Goal: Transaction & Acquisition: Purchase product/service

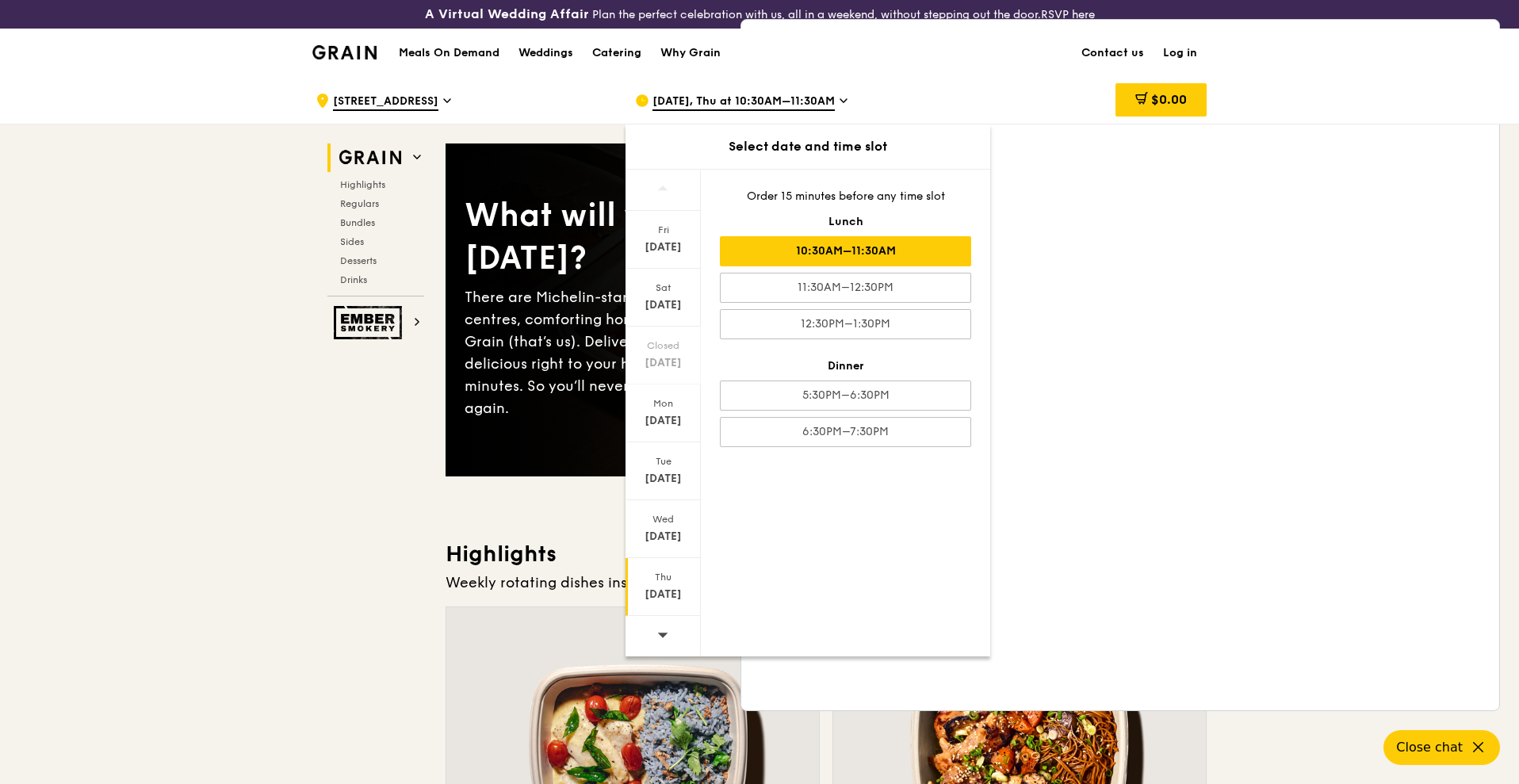
click at [924, 251] on div "10:30AM–11:30AM" at bounding box center [845, 251] width 251 height 30
click at [762, 254] on div "10:30AM–11:30AM" at bounding box center [845, 251] width 251 height 30
click at [772, 241] on div "10:30AM–11:30AM" at bounding box center [845, 251] width 251 height 30
click at [817, 101] on span "[DATE], Thu at 10:30AM–11:30AM" at bounding box center [743, 102] width 182 height 18
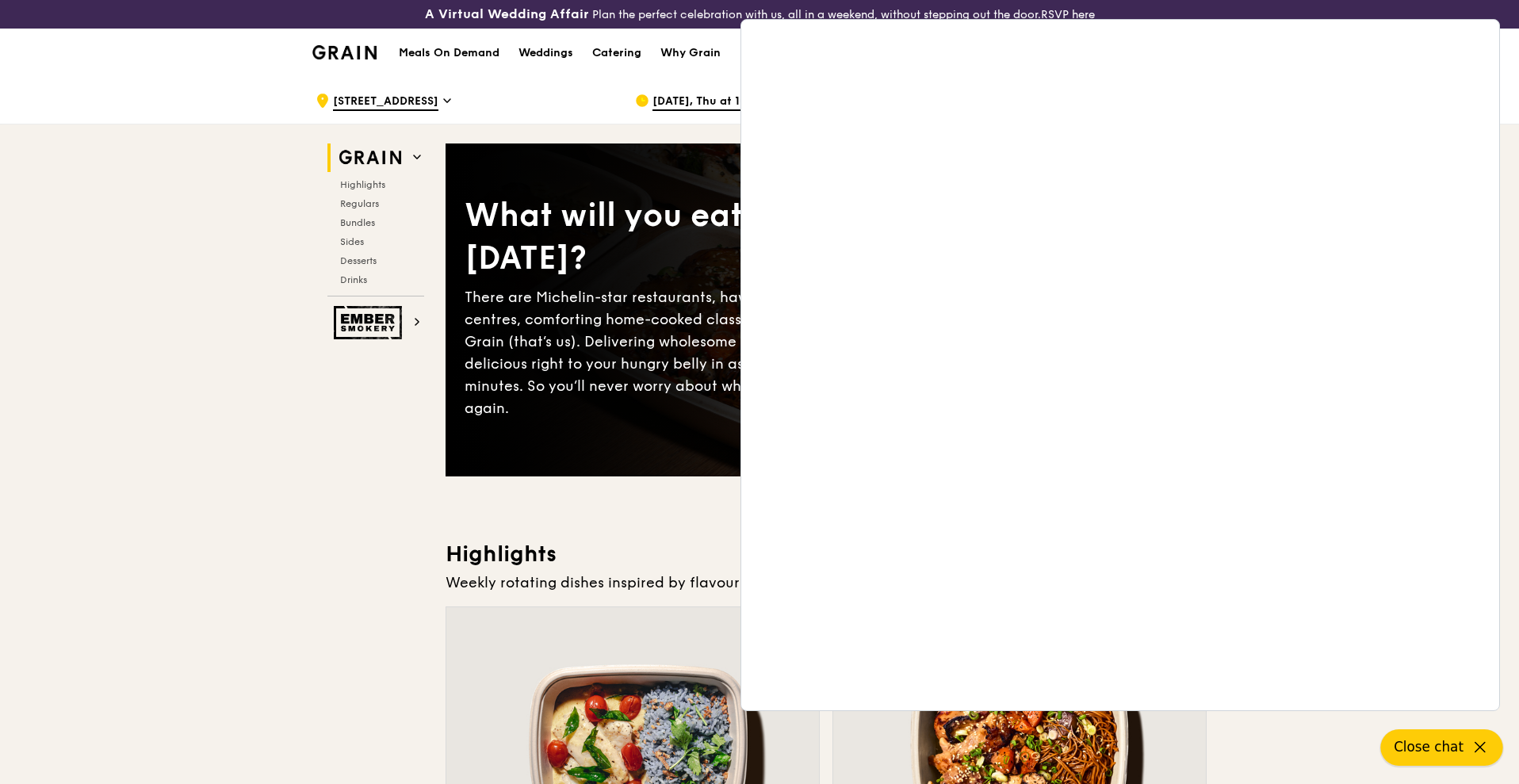
click at [1451, 736] on button "Close chat" at bounding box center [1442, 747] width 122 height 37
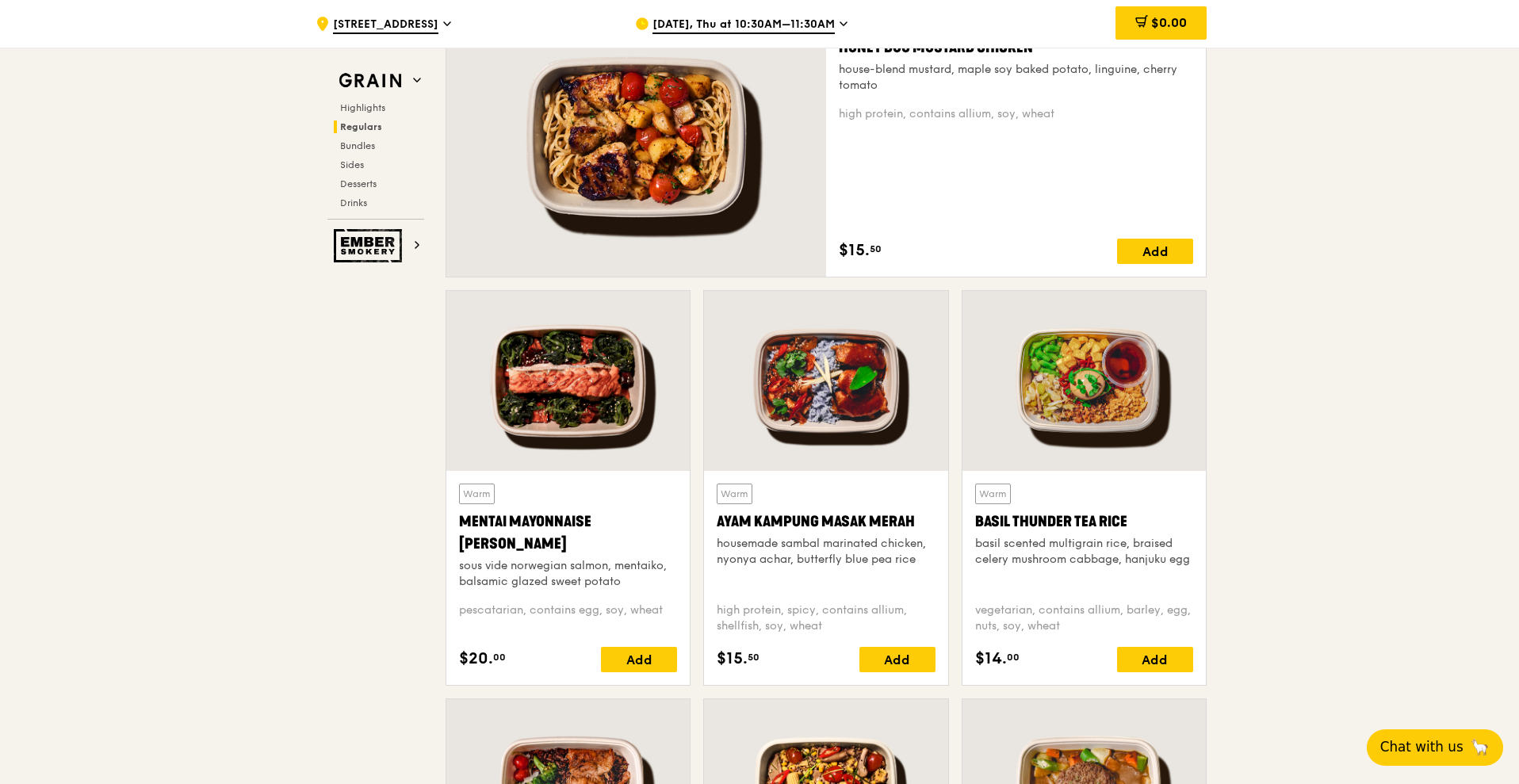
scroll to position [1090, 0]
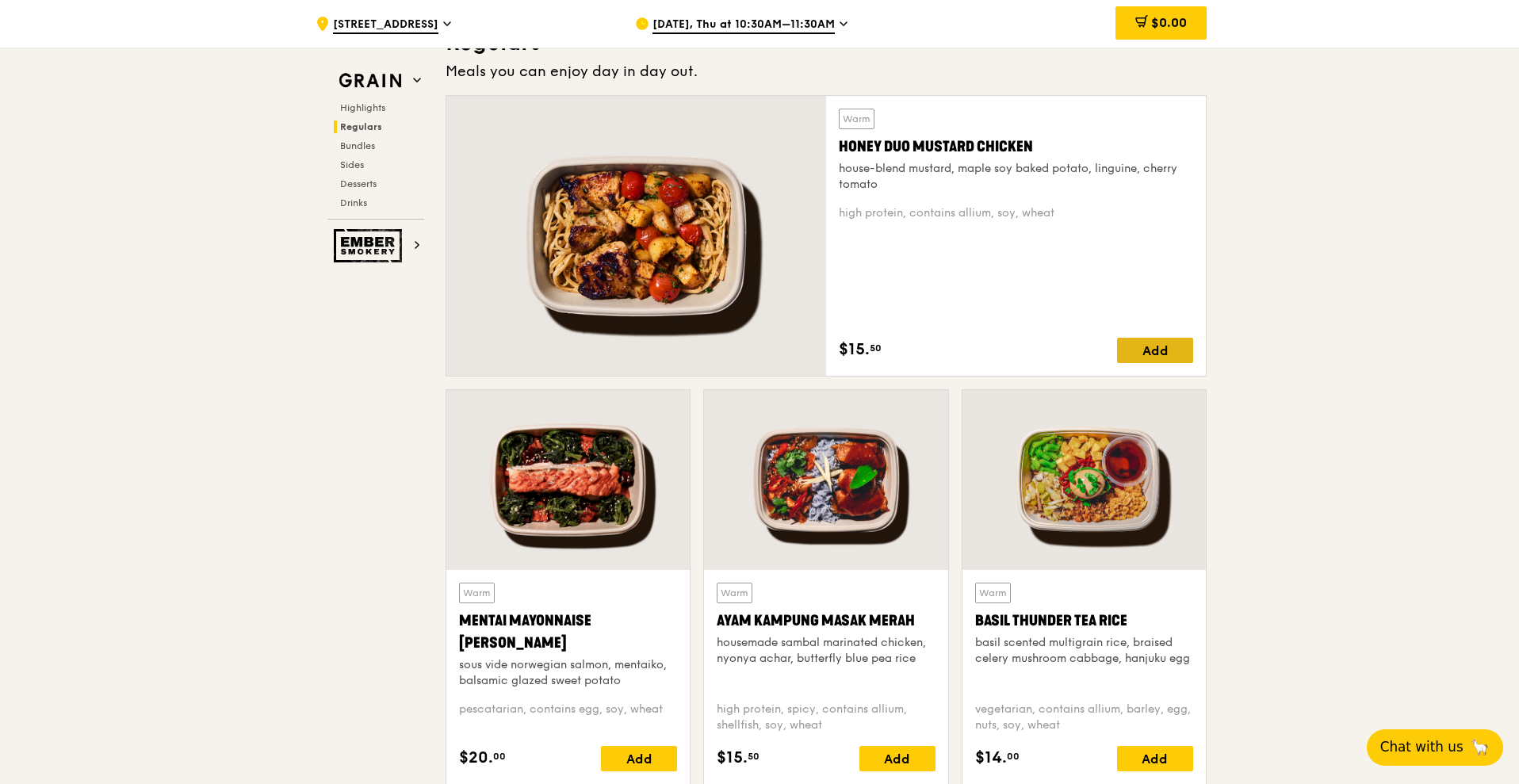
click at [1141, 361] on div "Add" at bounding box center [1154, 350] width 76 height 26
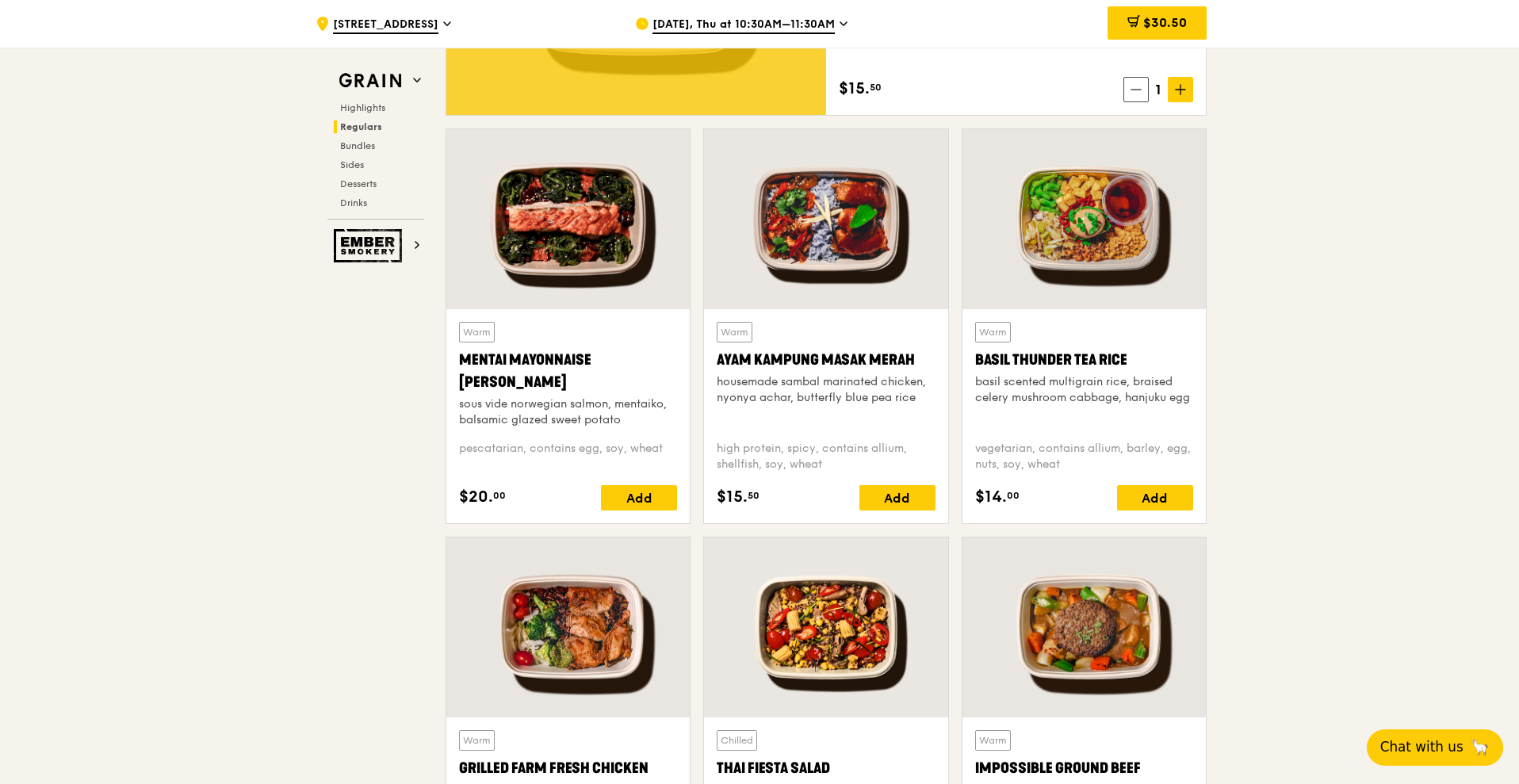
scroll to position [1387, 0]
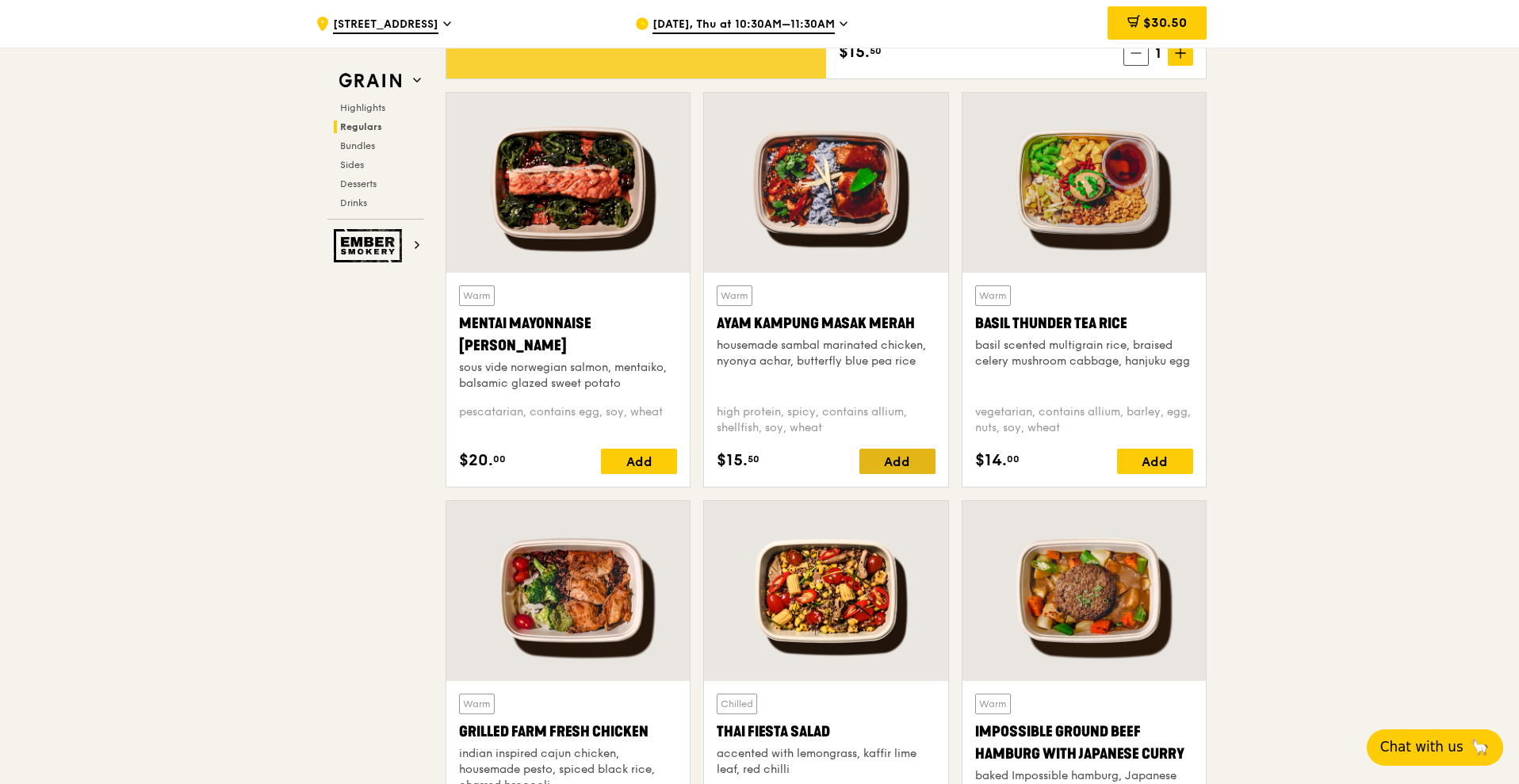
click at [877, 468] on div "Add" at bounding box center [896, 462] width 76 height 26
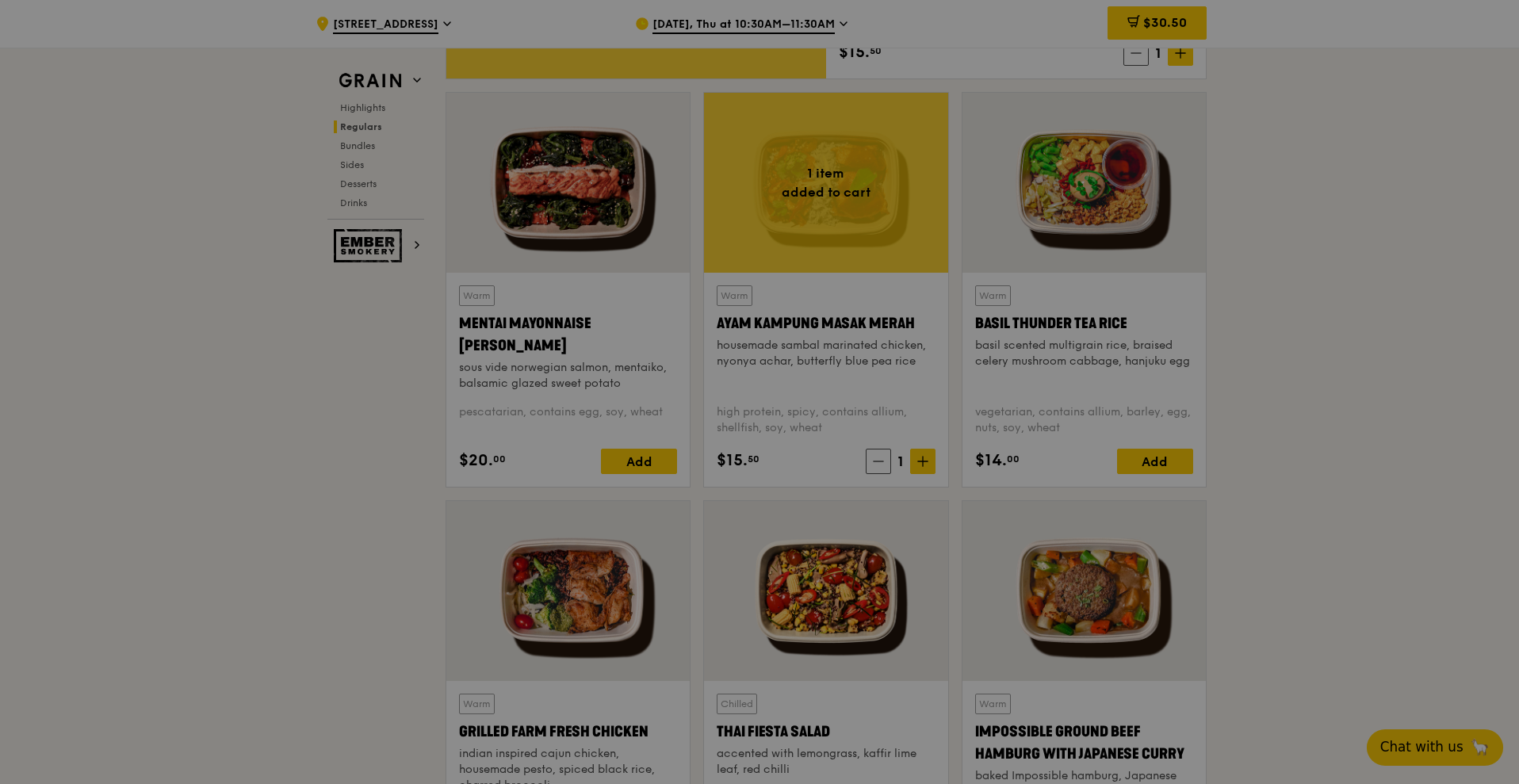
click at [916, 462] on div at bounding box center [760, 392] width 1519 height 784
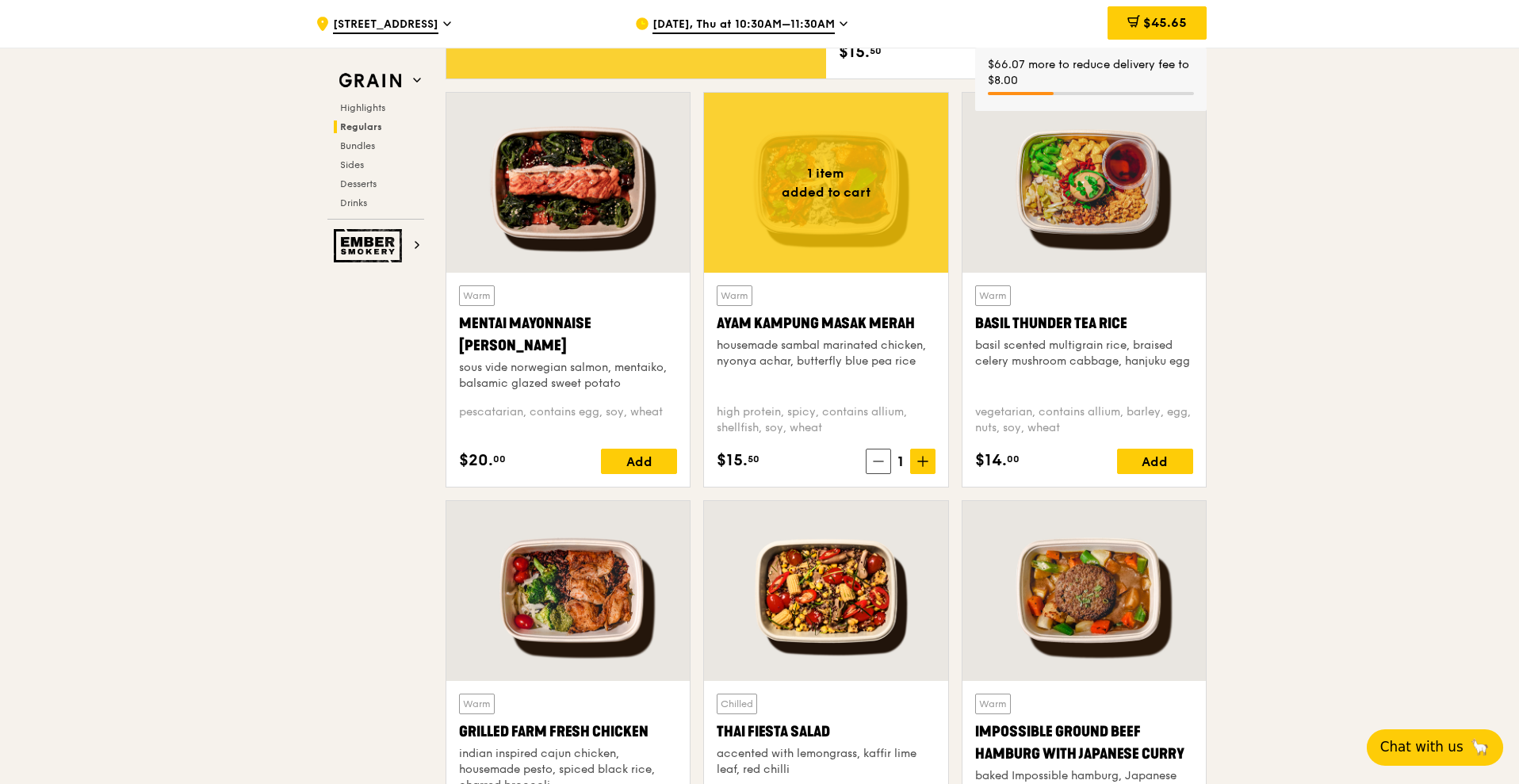
click at [917, 465] on icon at bounding box center [922, 461] width 11 height 11
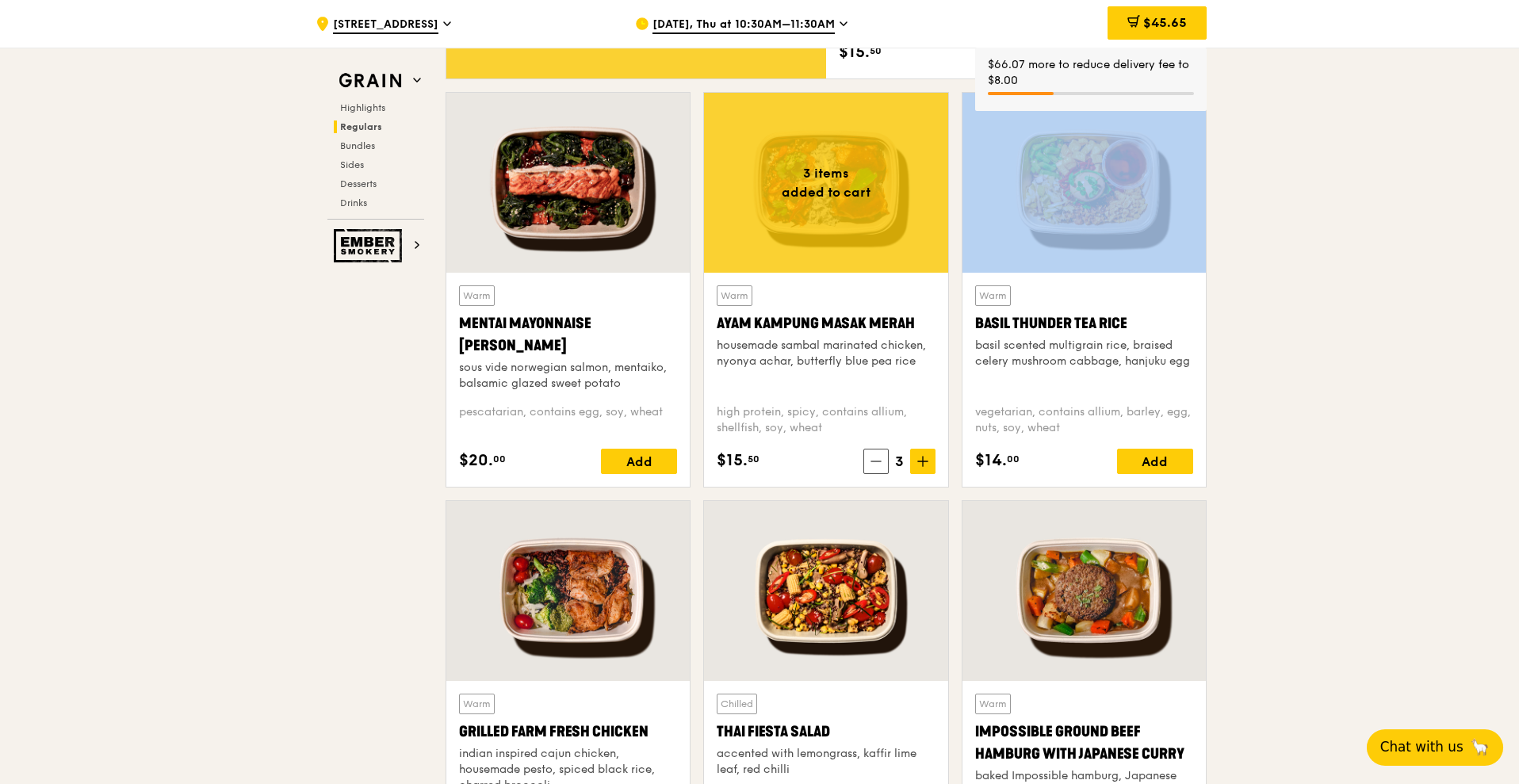
click at [917, 465] on icon at bounding box center [922, 461] width 11 height 11
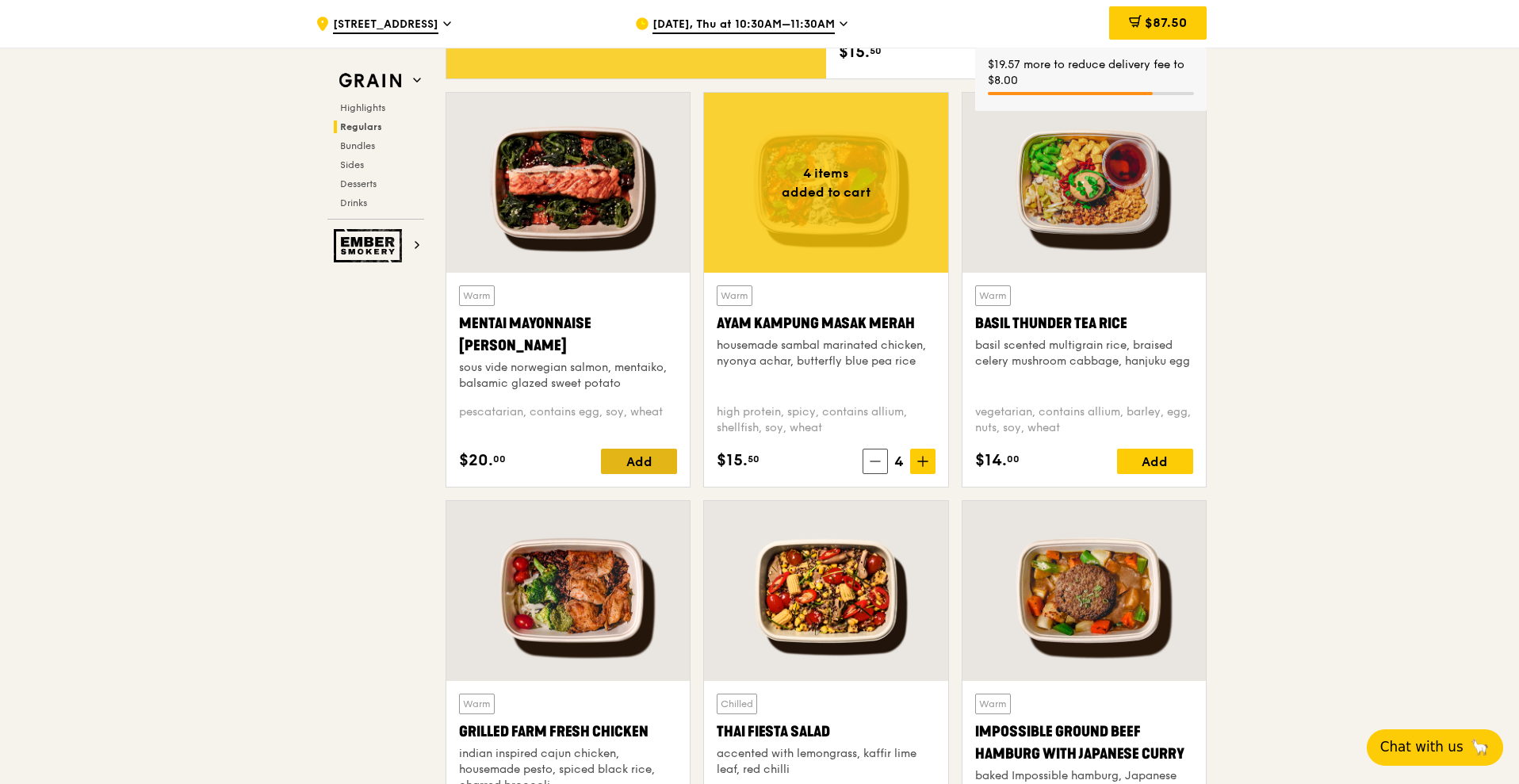
click at [662, 457] on div "Add" at bounding box center [639, 462] width 76 height 26
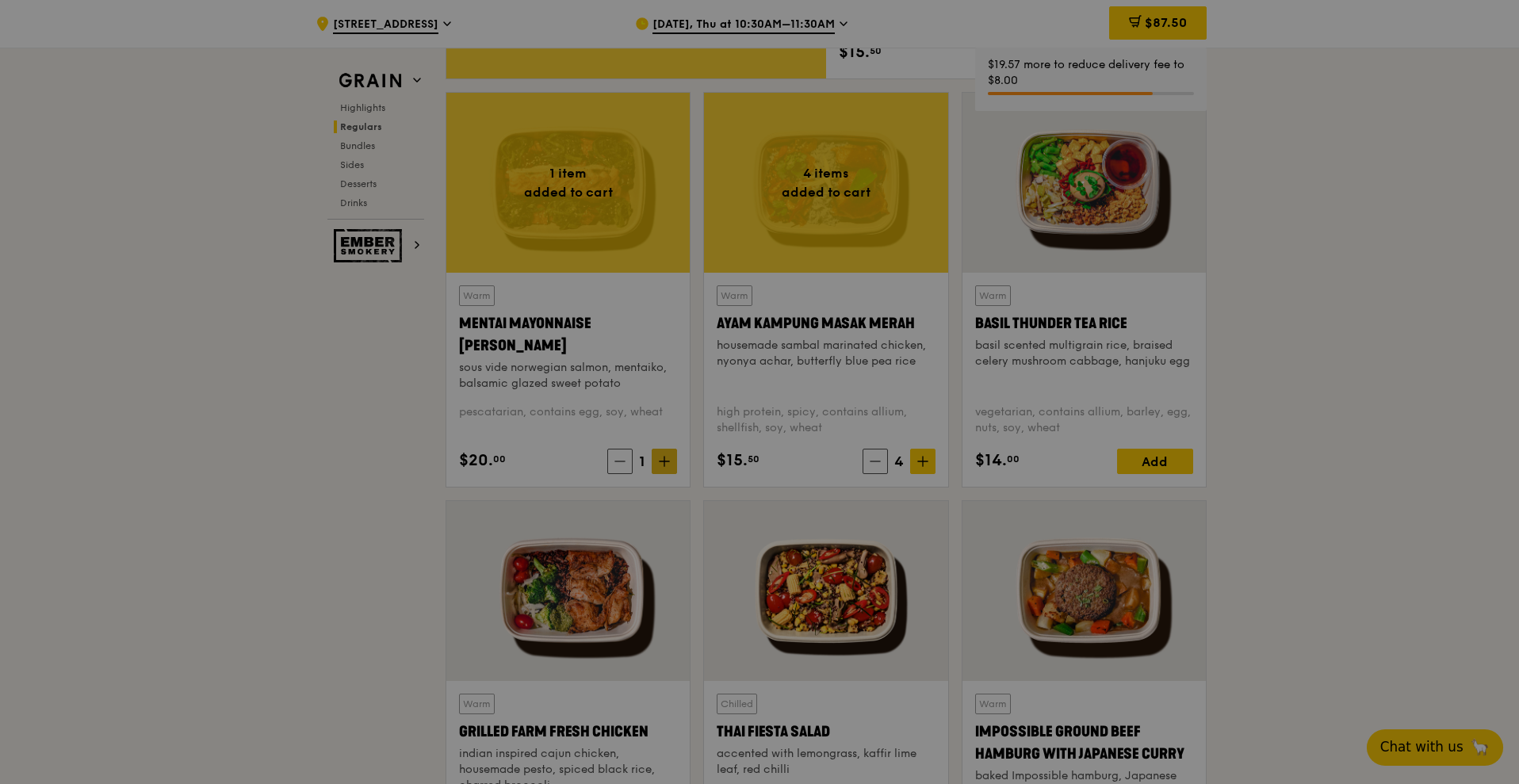
click at [662, 461] on div at bounding box center [760, 392] width 1519 height 784
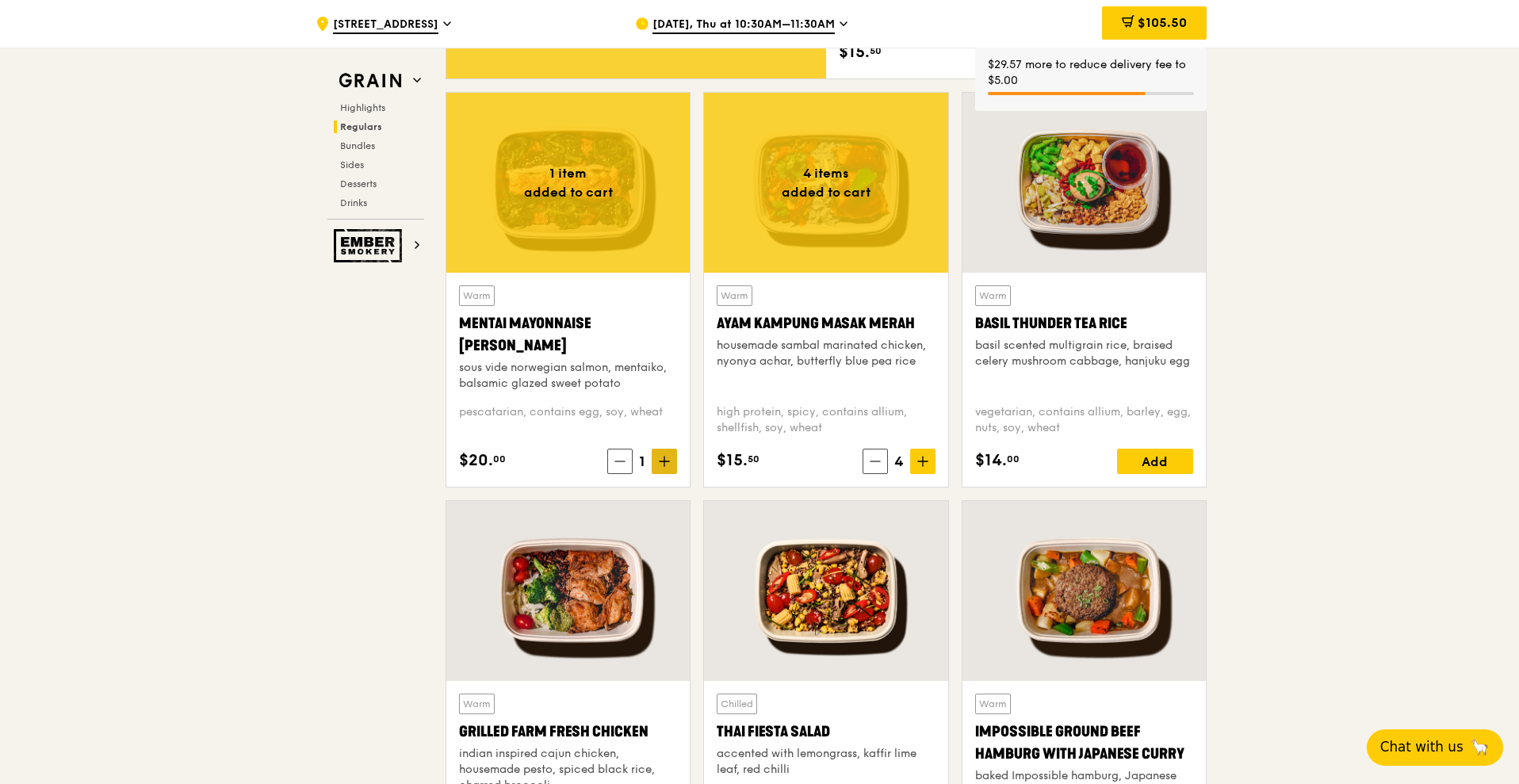
click at [662, 461] on icon at bounding box center [664, 461] width 11 height 11
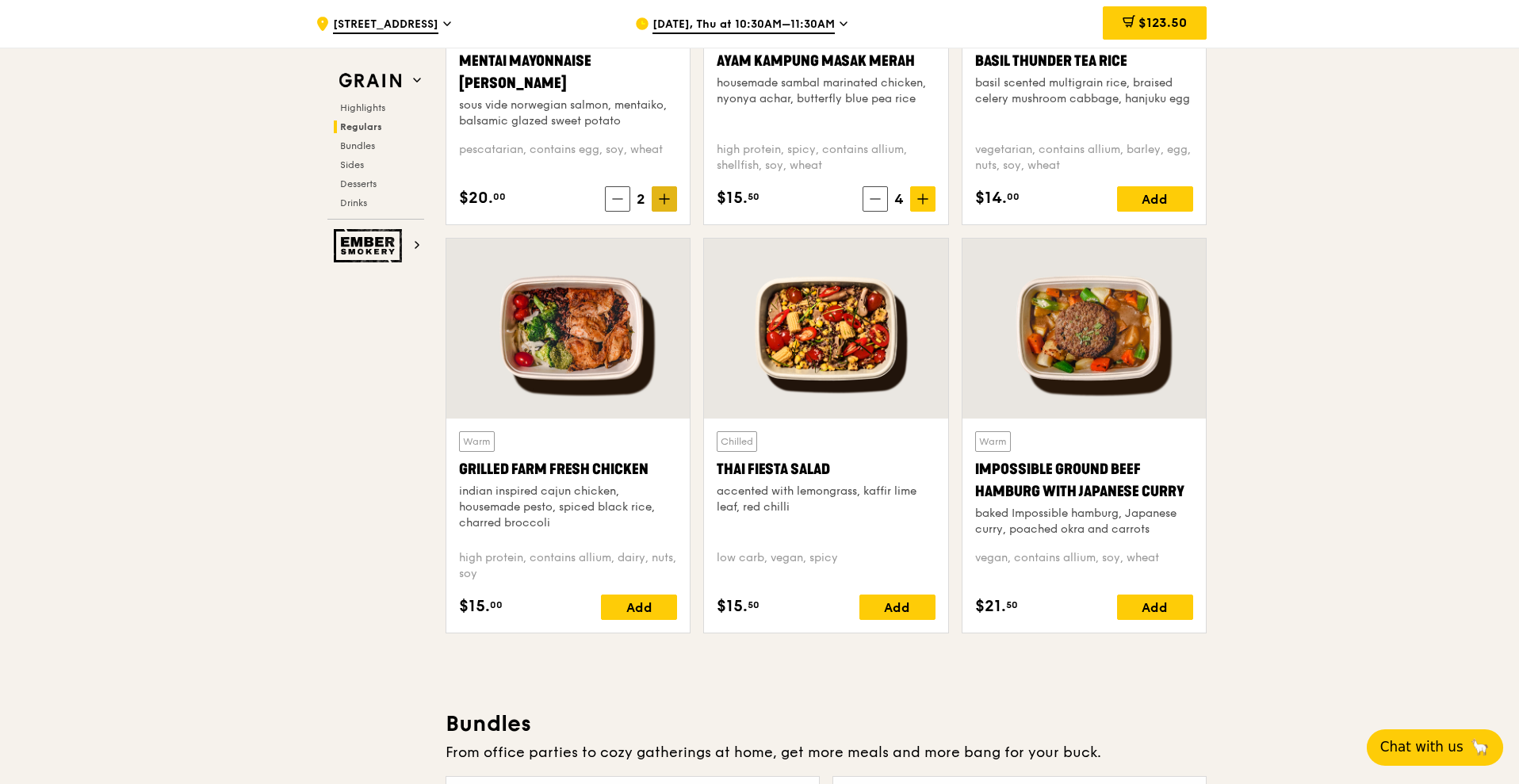
scroll to position [1684, 0]
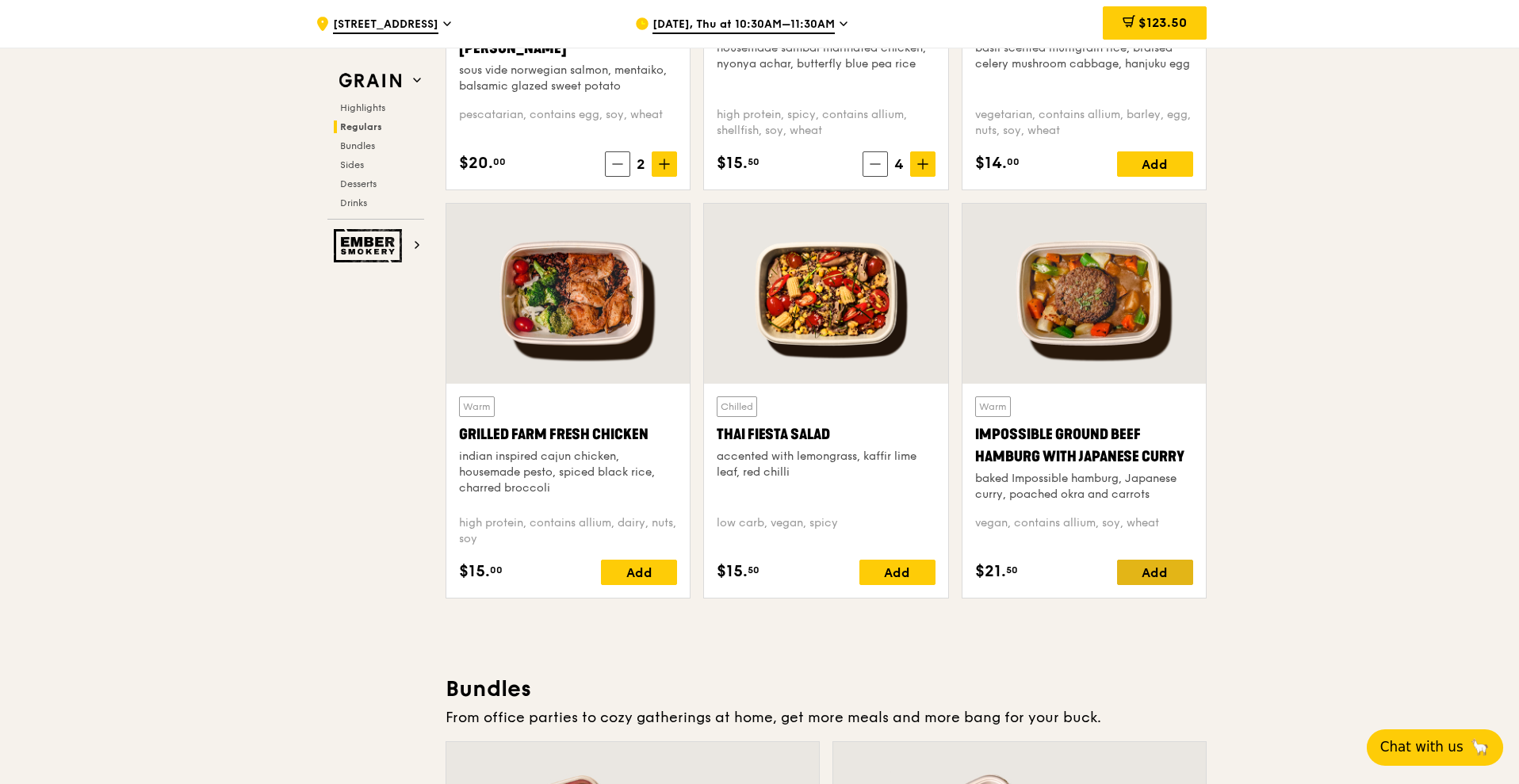
click at [1150, 560] on div "Add" at bounding box center [1154, 572] width 76 height 26
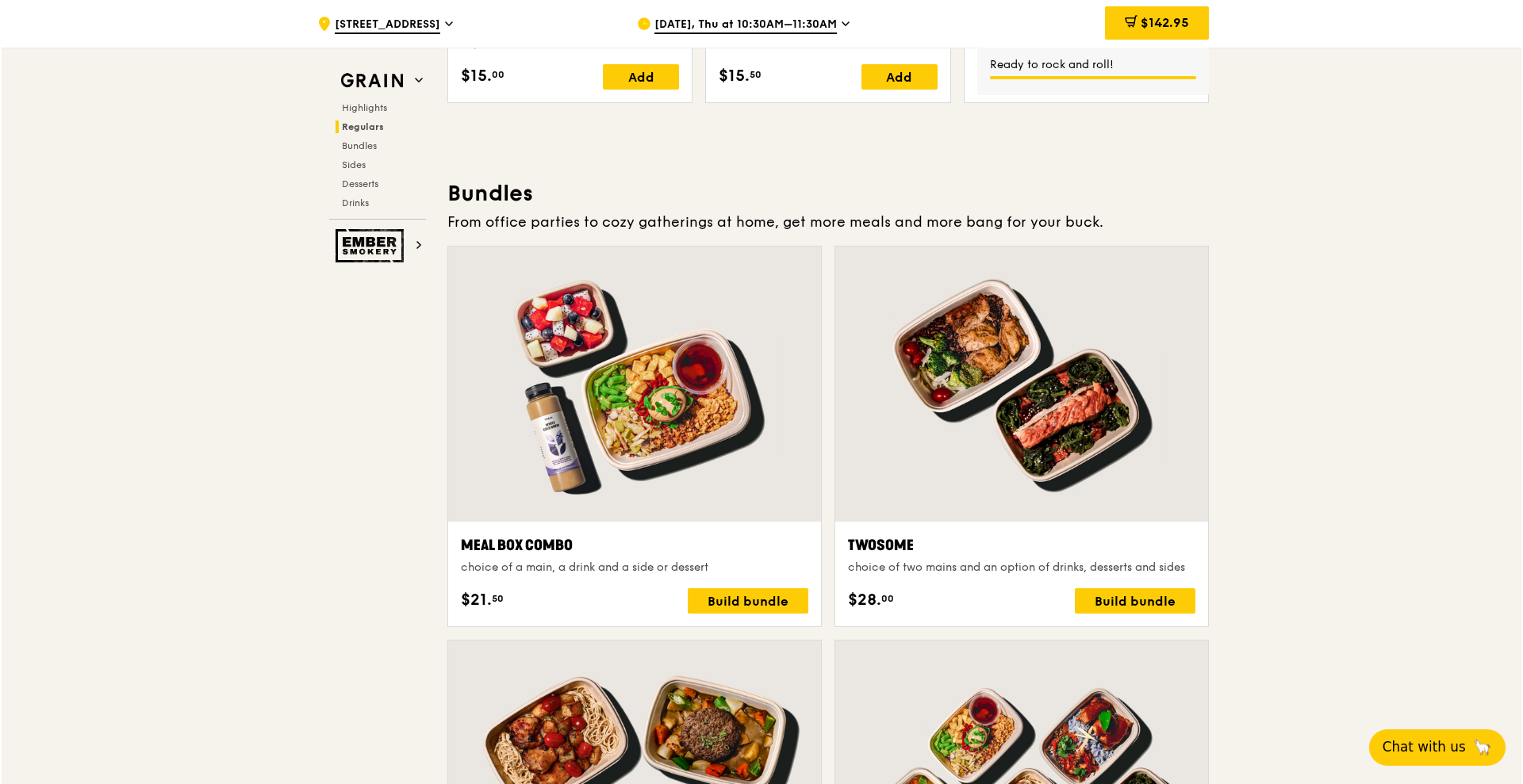
scroll to position [2279, 0]
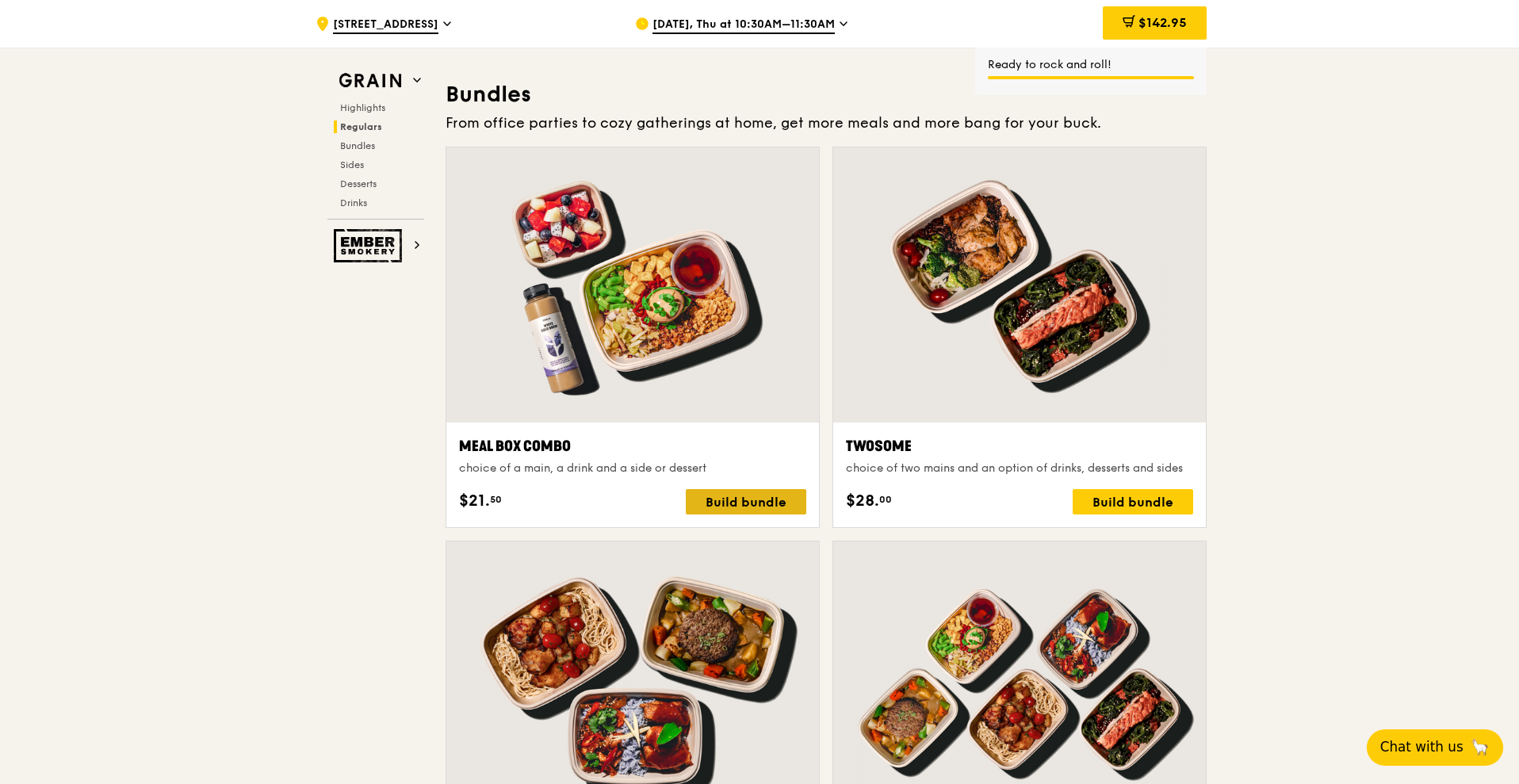
click at [795, 507] on div "Build bundle" at bounding box center [746, 502] width 121 height 26
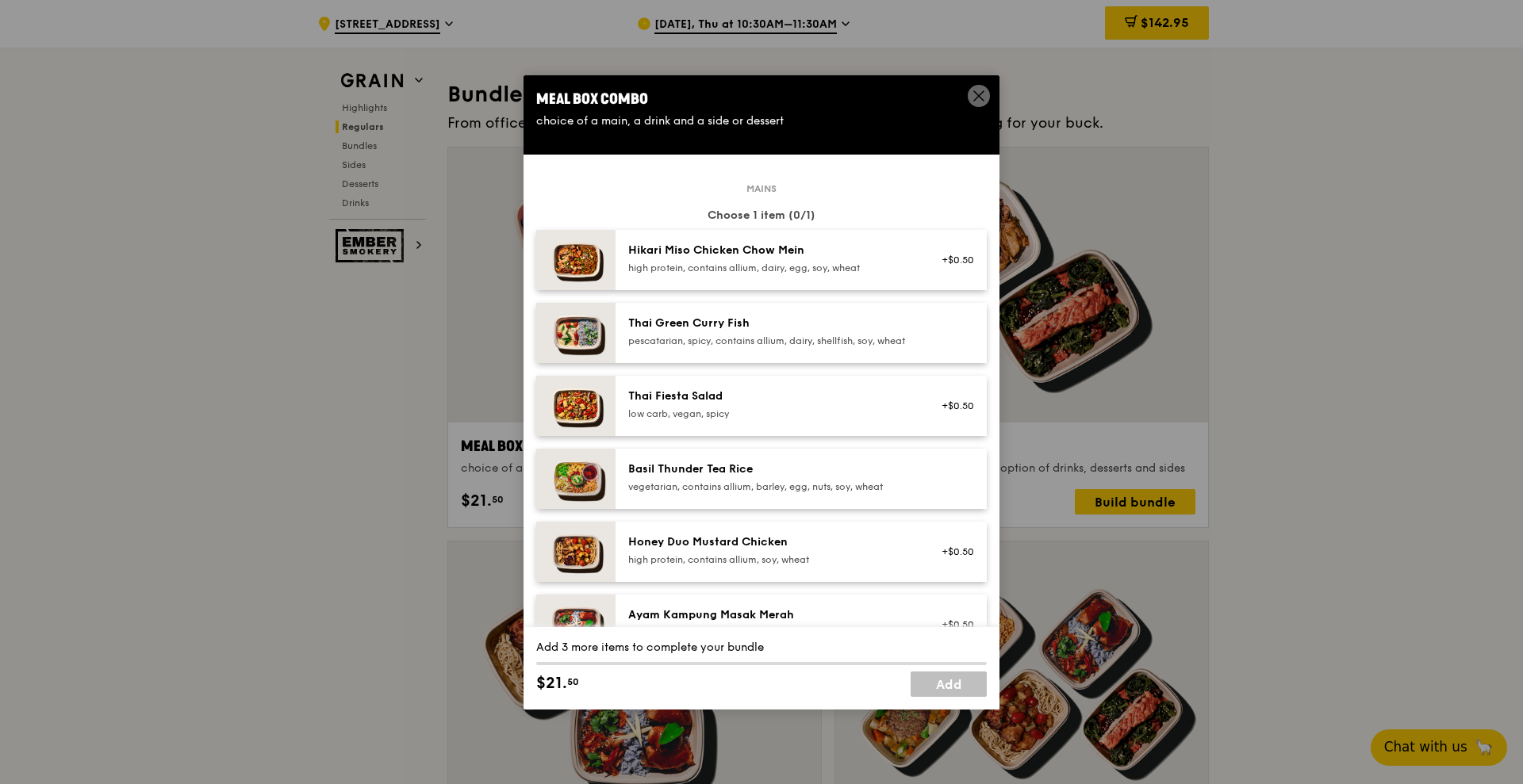
click at [785, 335] on div "pescatarian, spicy, contains allium, dairy, shellfish, soy, wheat" at bounding box center [770, 340] width 285 height 13
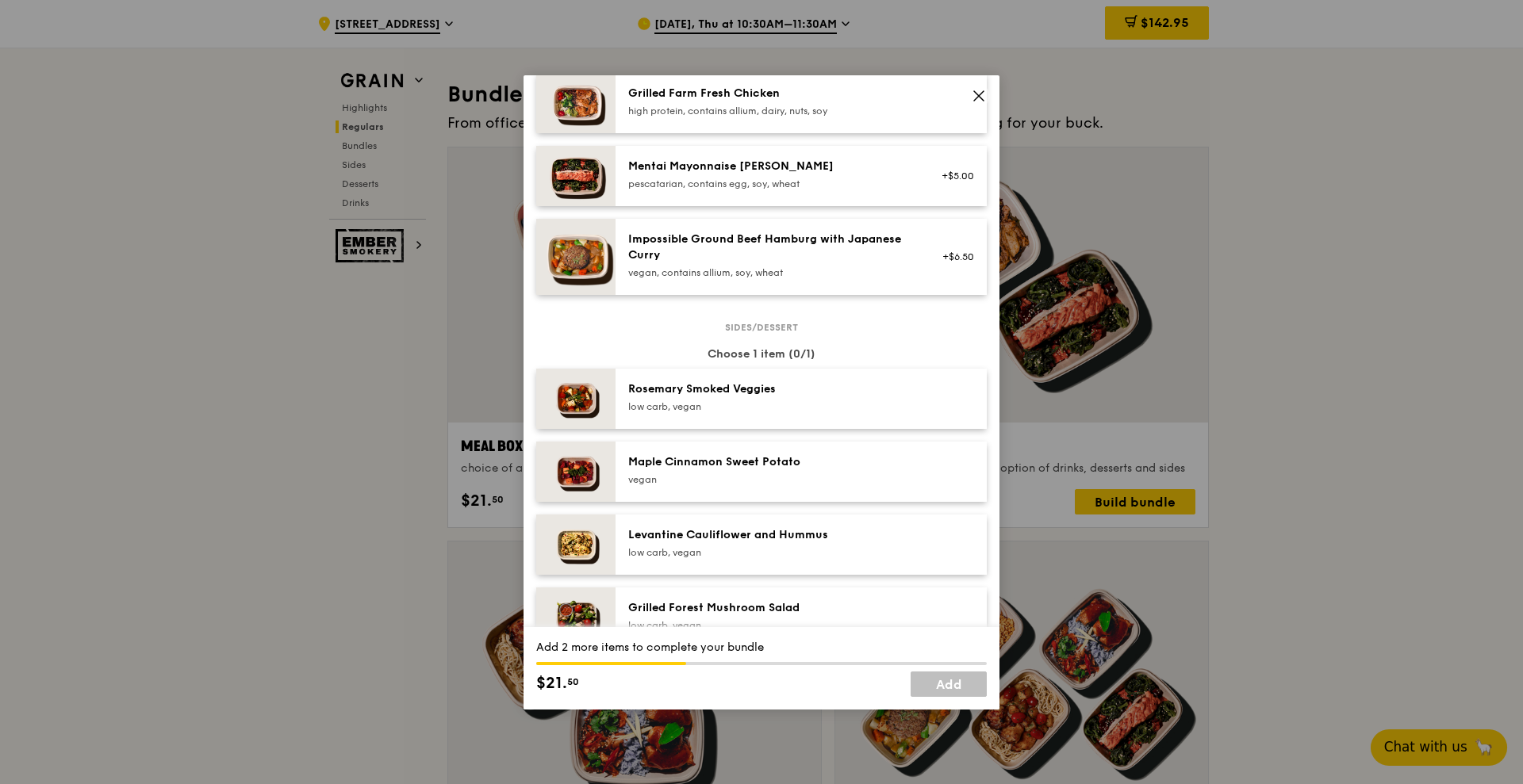
scroll to position [694, 0]
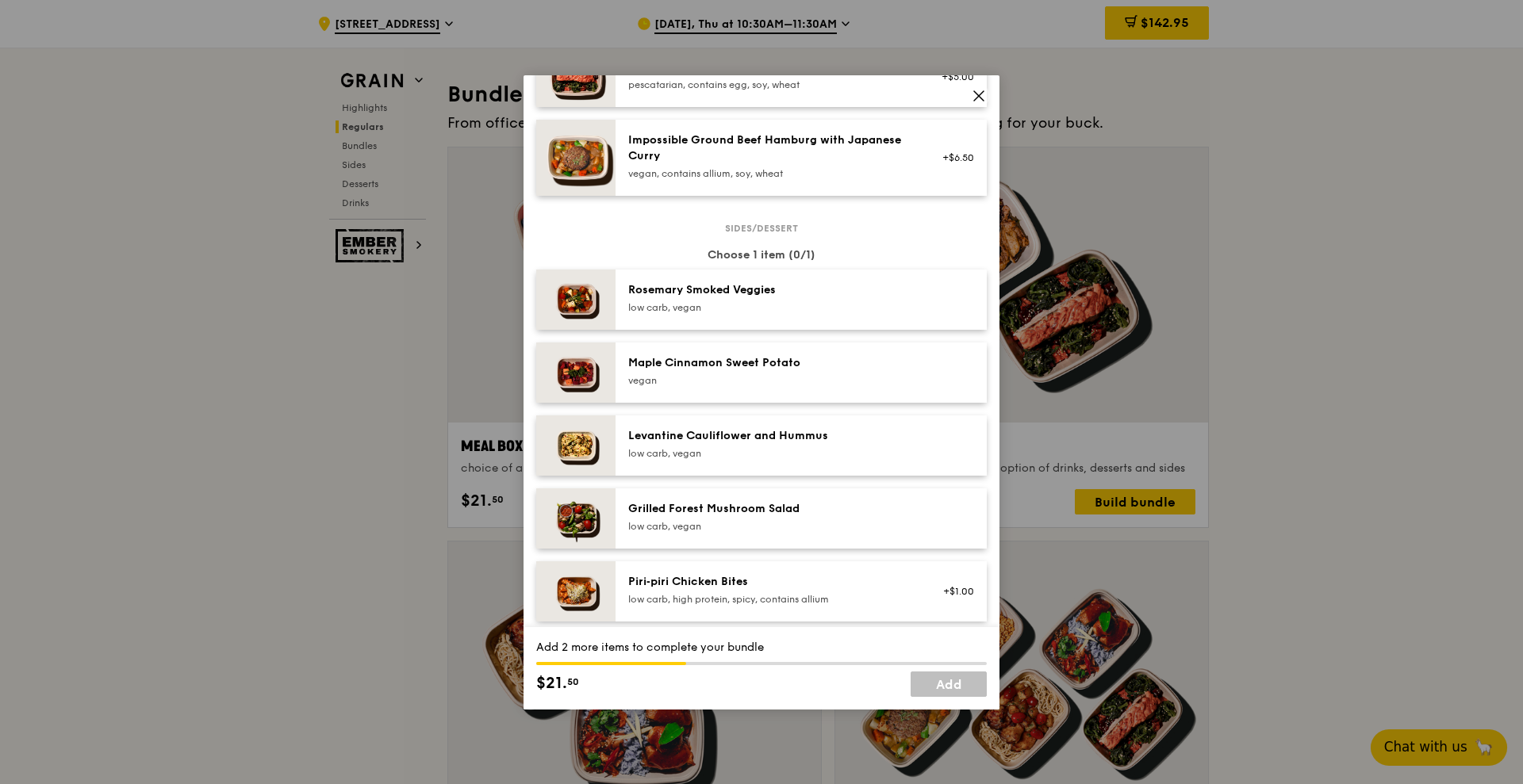
click at [862, 460] on div "low carb, vegan" at bounding box center [770, 453] width 285 height 13
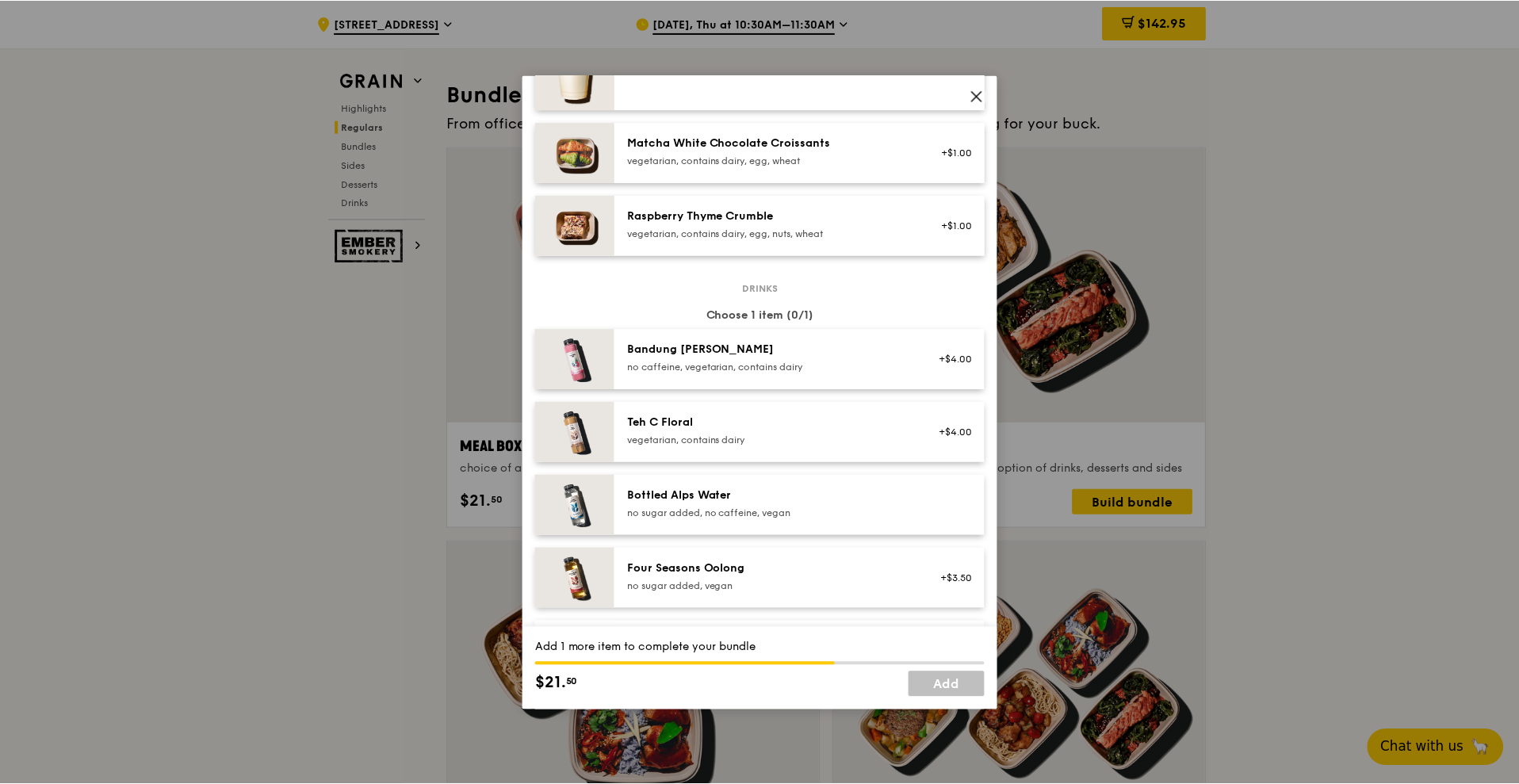
scroll to position [1585, 0]
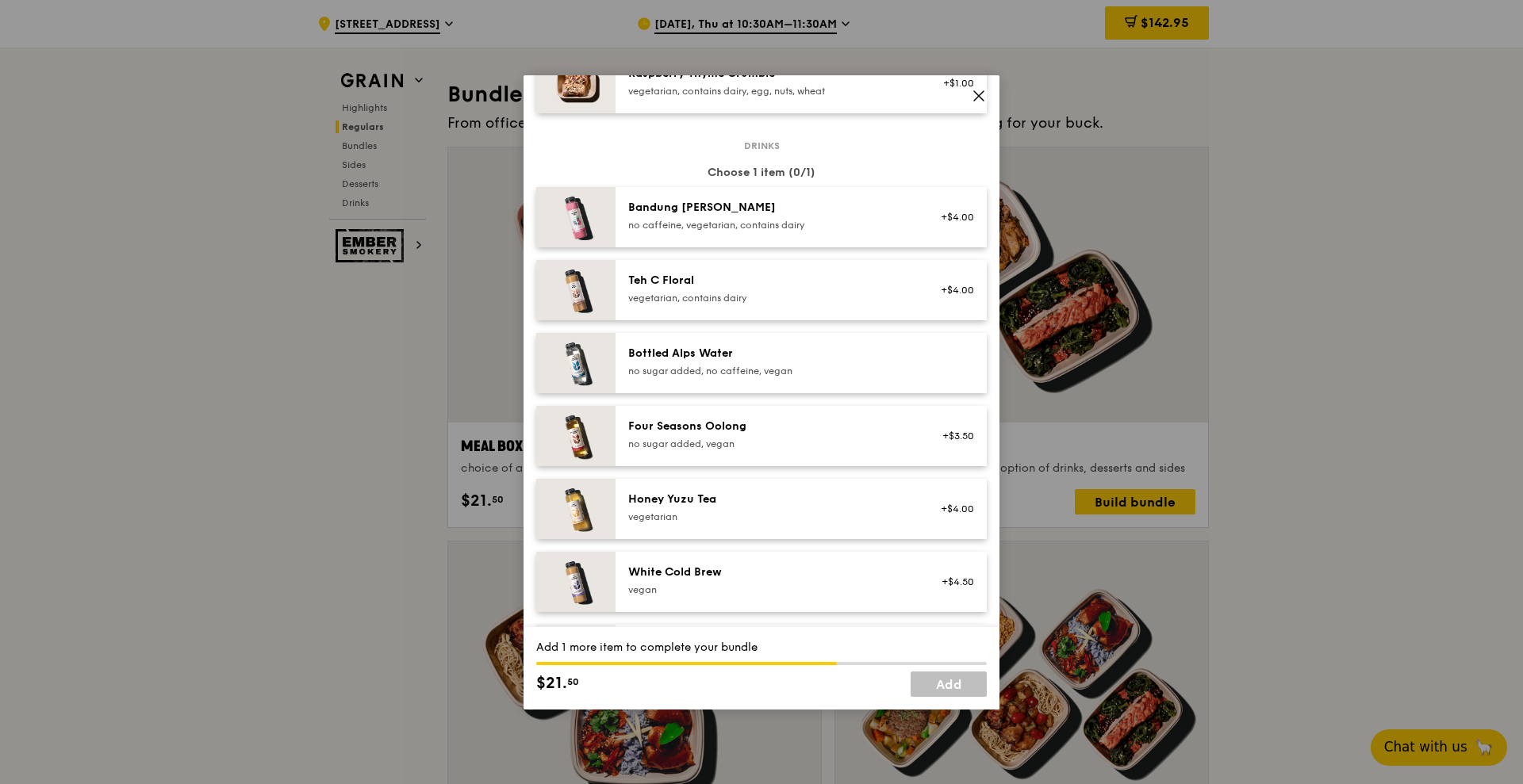
click at [812, 508] on div "Honey Yuzu Tea" at bounding box center [770, 499] width 285 height 16
click at [961, 678] on link "Add" at bounding box center [948, 684] width 76 height 26
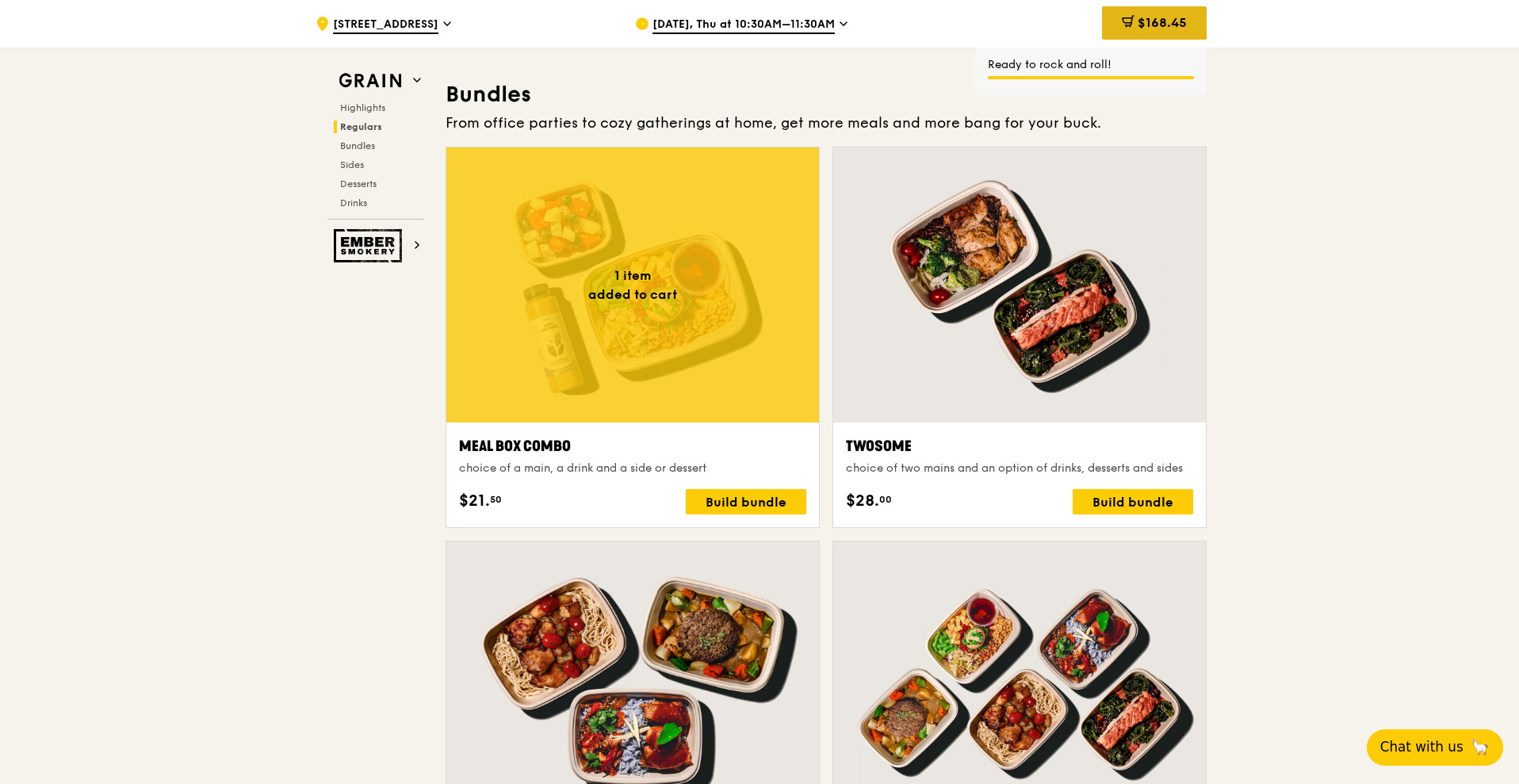
click at [1169, 34] on div "$168.45" at bounding box center [1154, 22] width 105 height 33
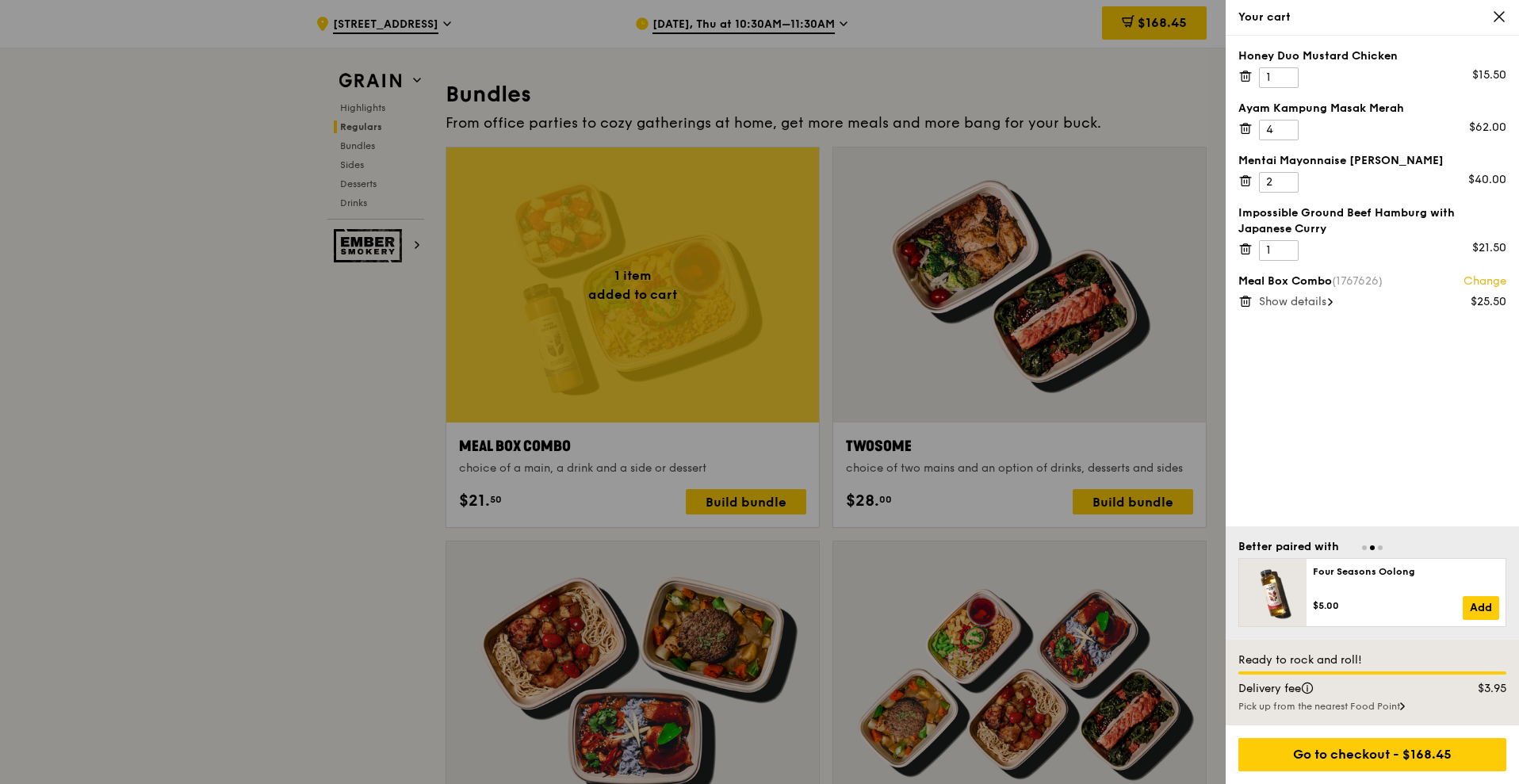
click at [1326, 304] on span "Show details" at bounding box center [1292, 302] width 67 height 14
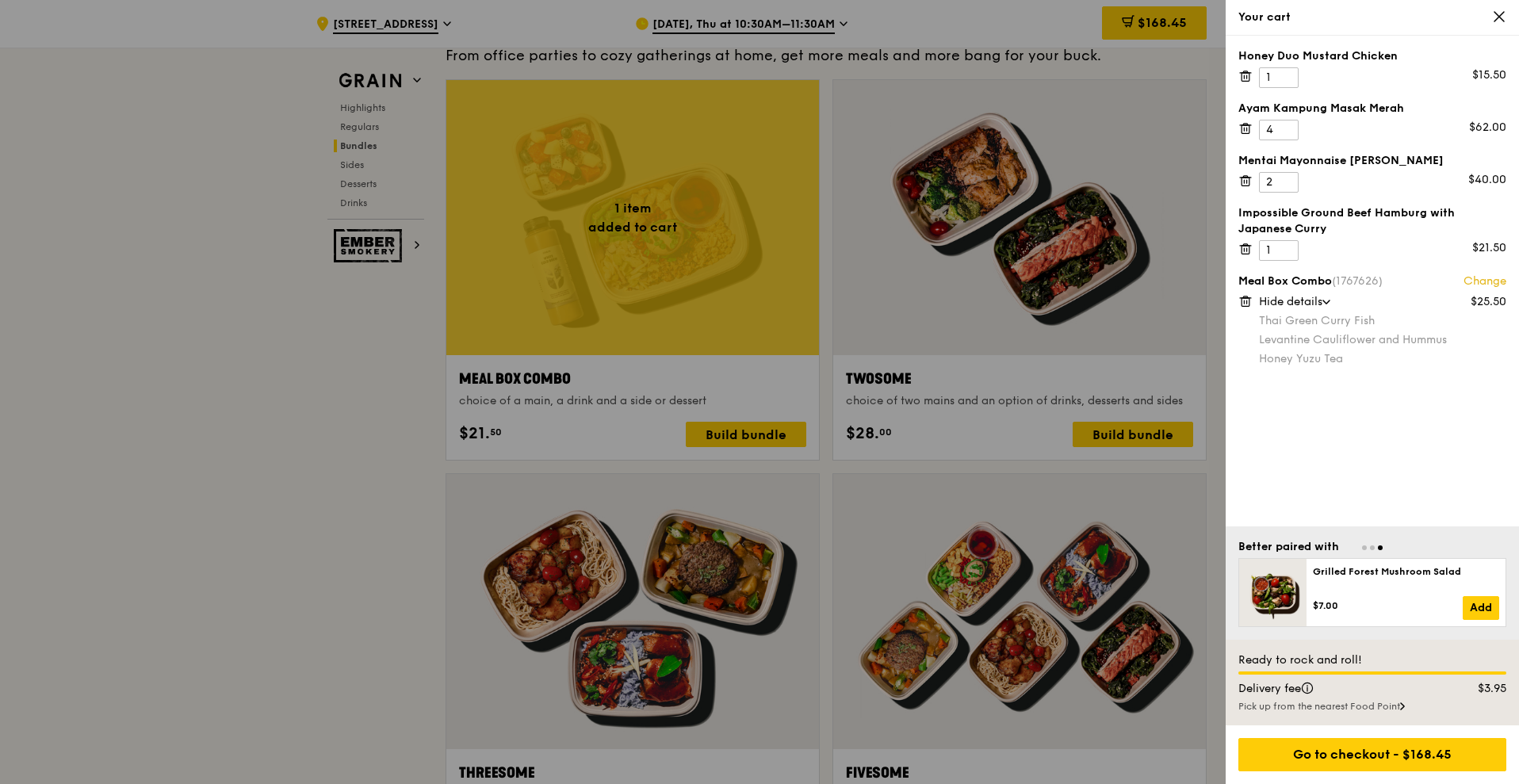
scroll to position [2378, 0]
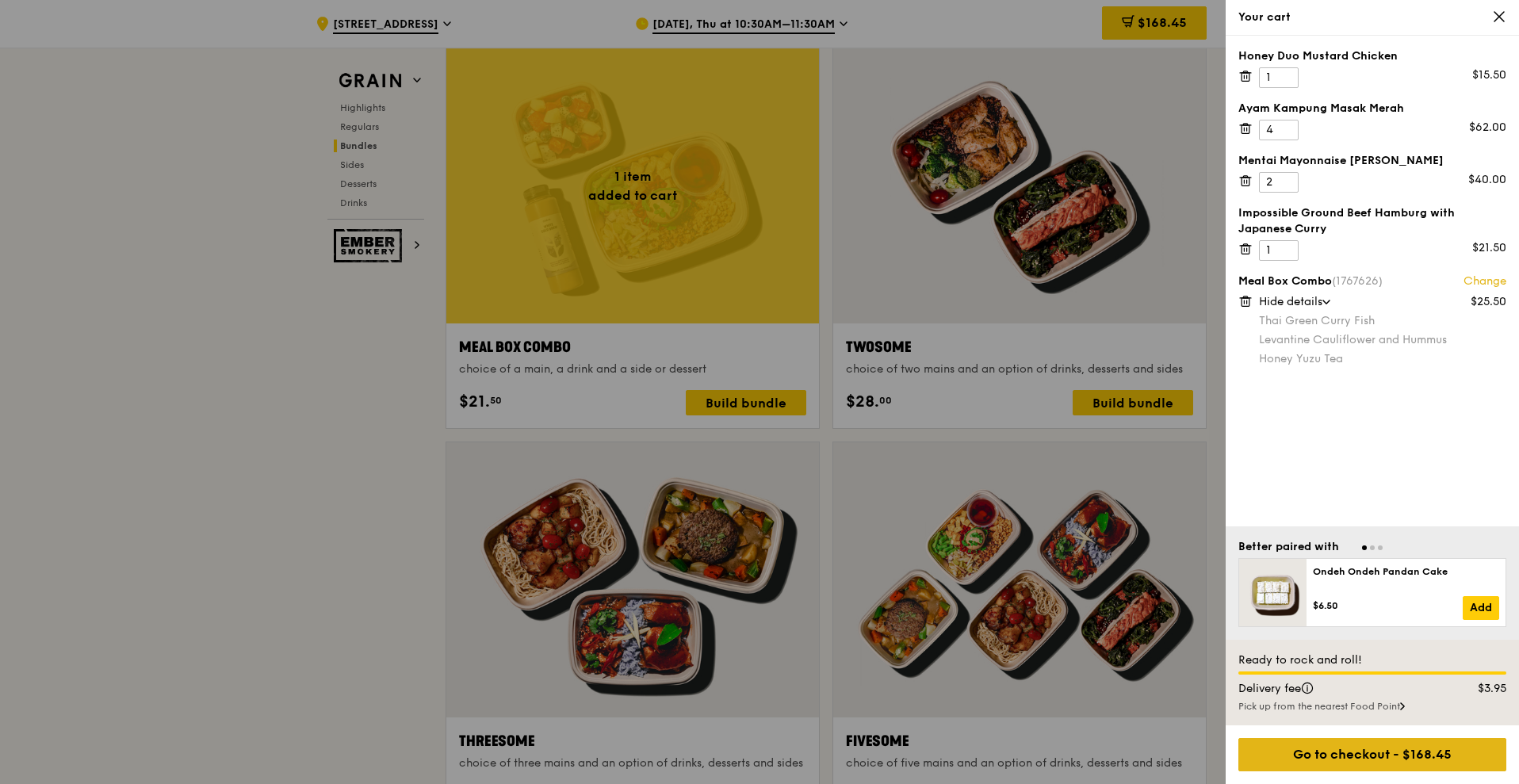
click at [1408, 744] on div "Go to checkout - $168.45" at bounding box center [1372, 754] width 268 height 33
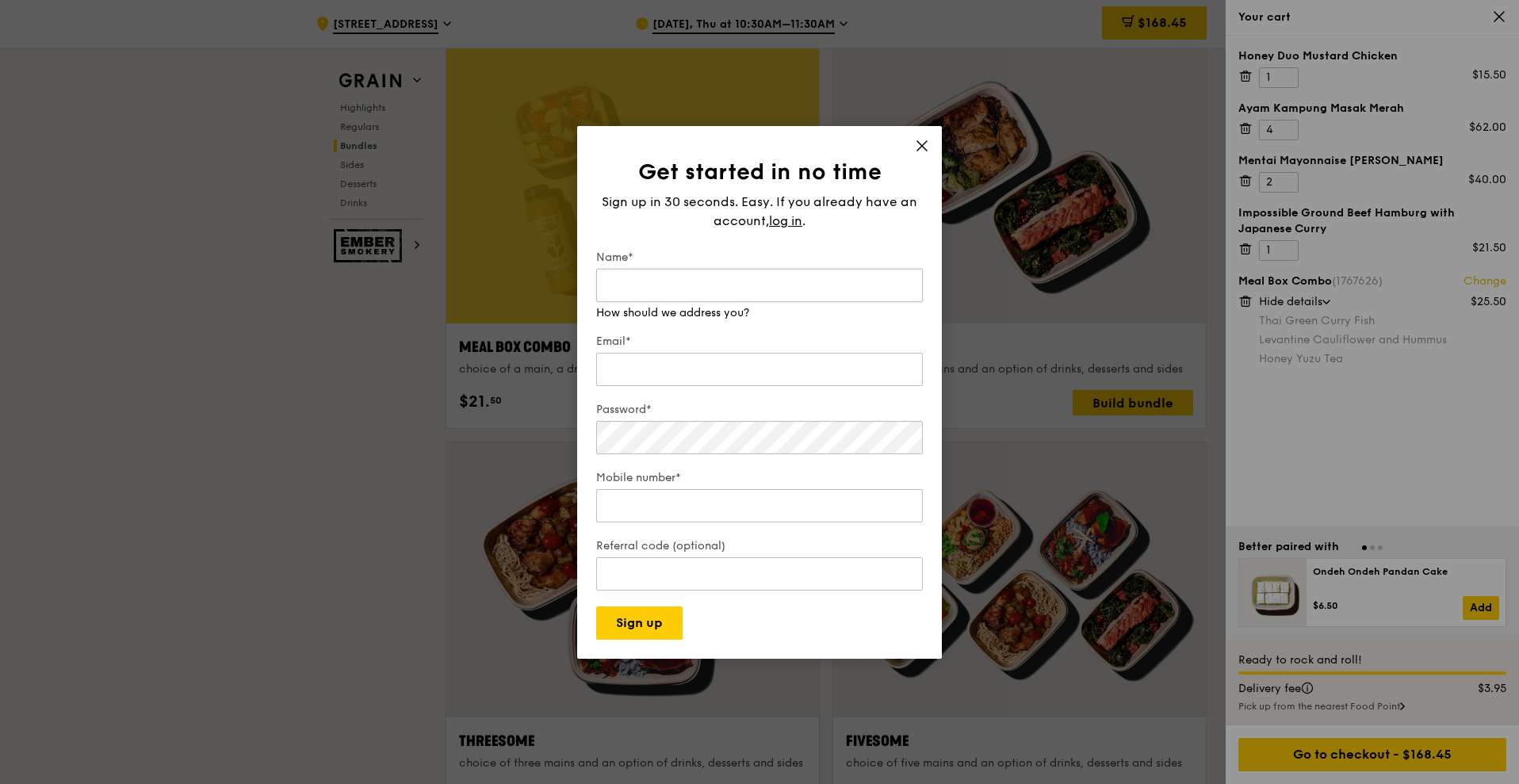
click at [844, 281] on input "Name*" at bounding box center [760, 285] width 327 height 33
type input "Low [PERSON_NAME]"
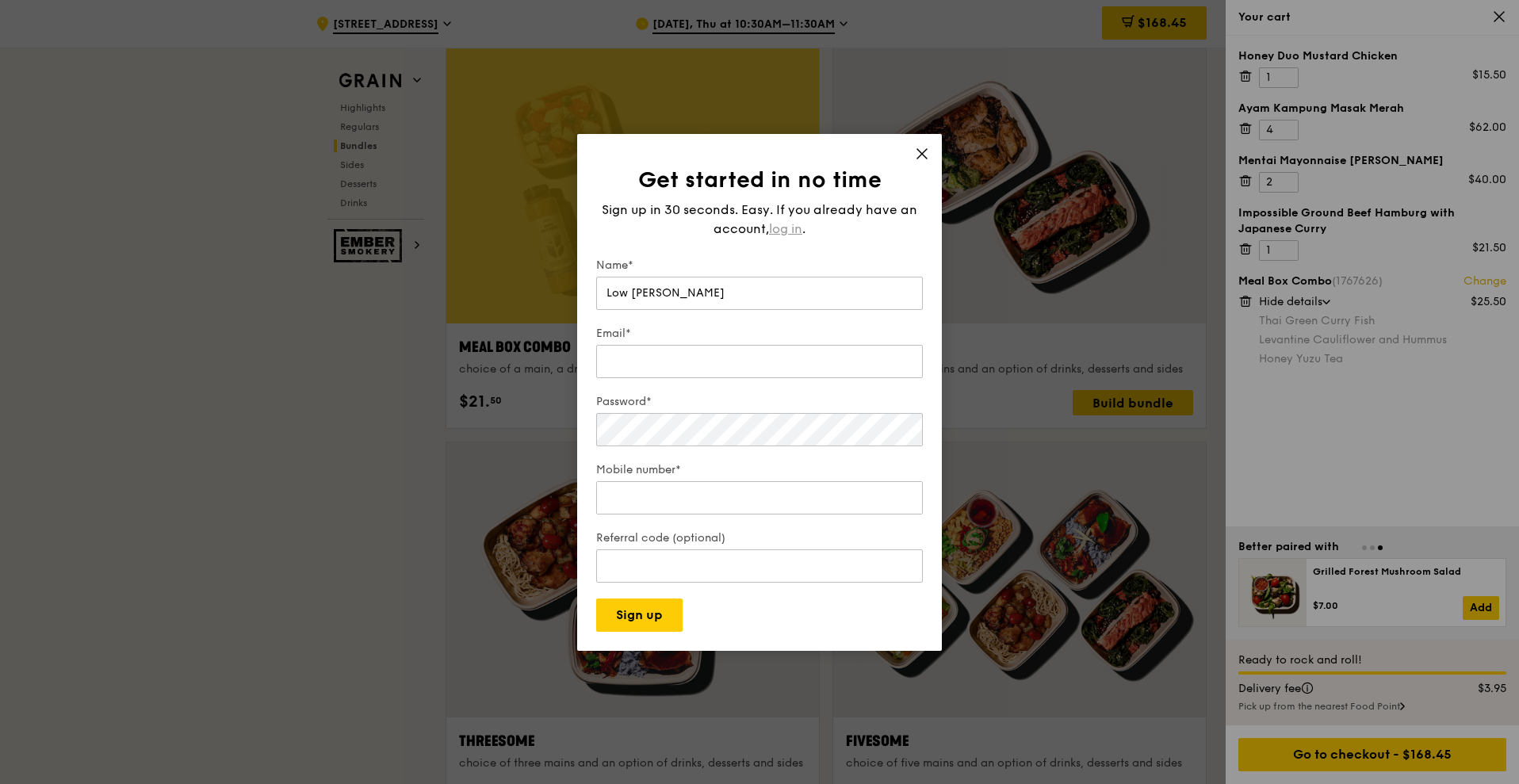
click at [782, 219] on span "log in" at bounding box center [785, 229] width 33 height 19
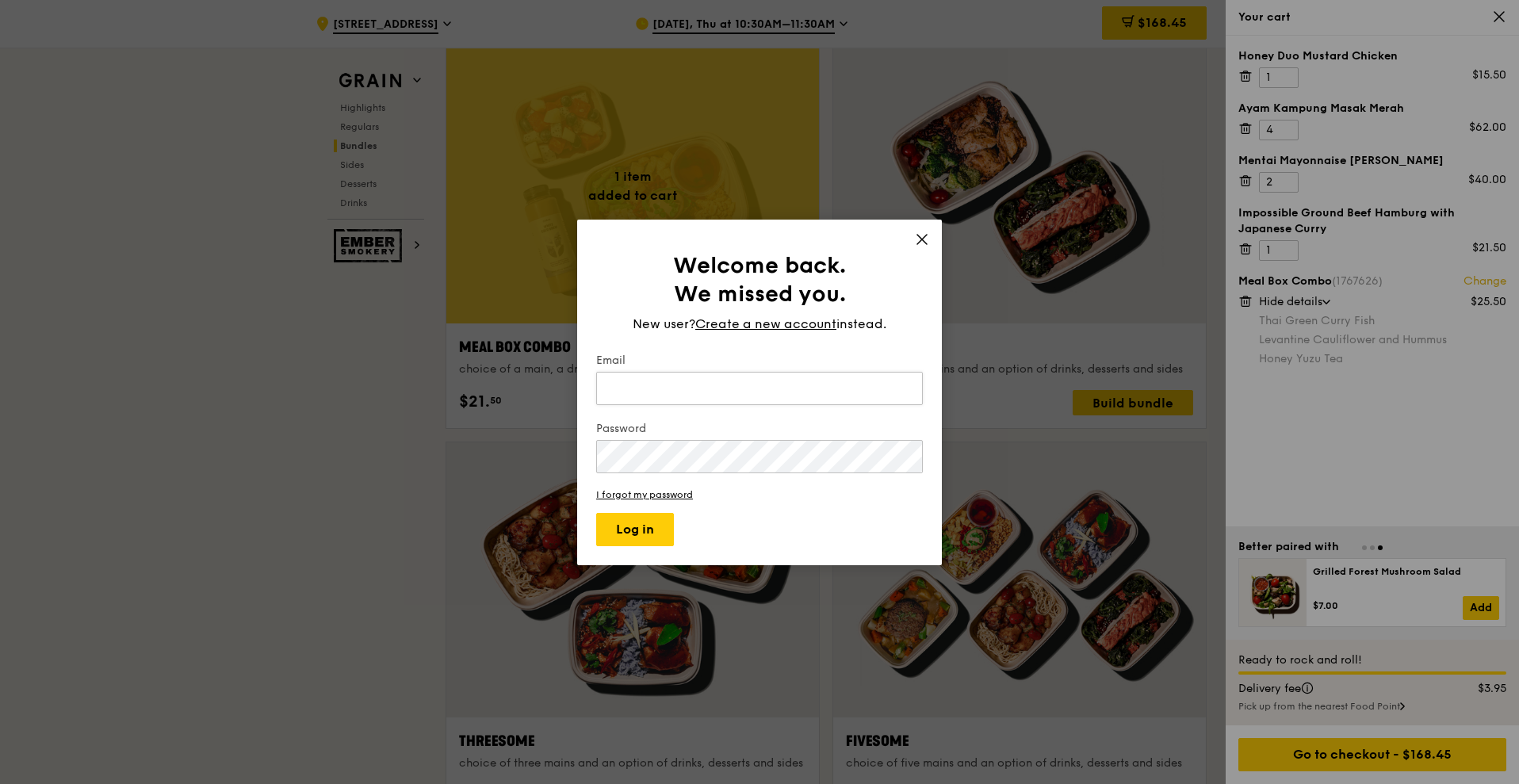
click at [763, 378] on input "Email" at bounding box center [760, 388] width 327 height 33
click at [596, 513] on button "Log in" at bounding box center [634, 529] width 77 height 33
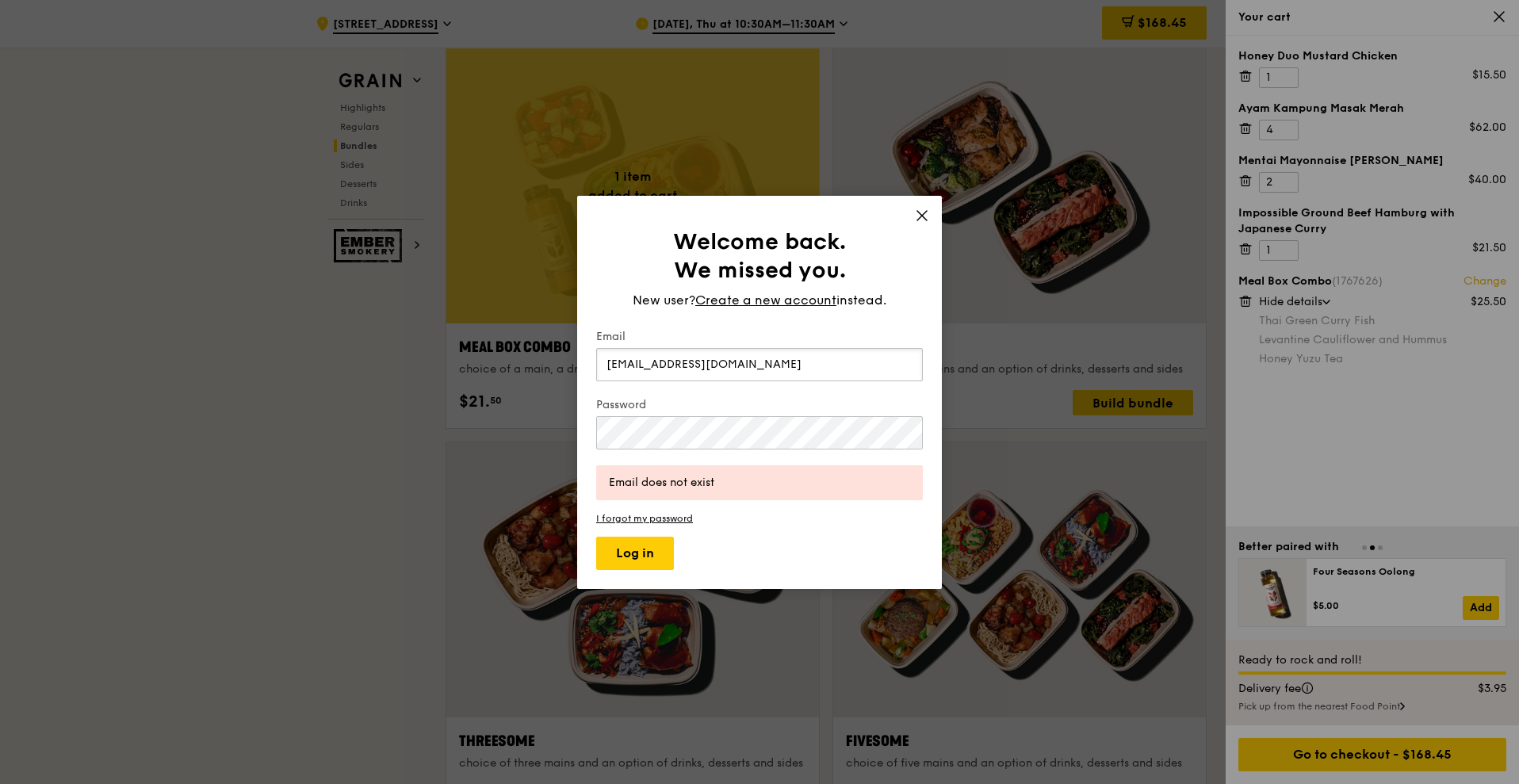
drag, startPoint x: 759, startPoint y: 372, endPoint x: 513, endPoint y: 361, distance: 246.2
click at [513, 361] on div "Welcome back. We missed you. New user? Create a new account instead. Email [EMA…" at bounding box center [760, 392] width 1519 height 784
type input "[EMAIL_ADDRESS][DOMAIN_NAME]"
click at [596, 537] on button "Log in" at bounding box center [634, 553] width 77 height 33
click at [372, 430] on div "Welcome back. We missed you. New user? Create a new account instead. Email [EMA…" at bounding box center [760, 392] width 1519 height 784
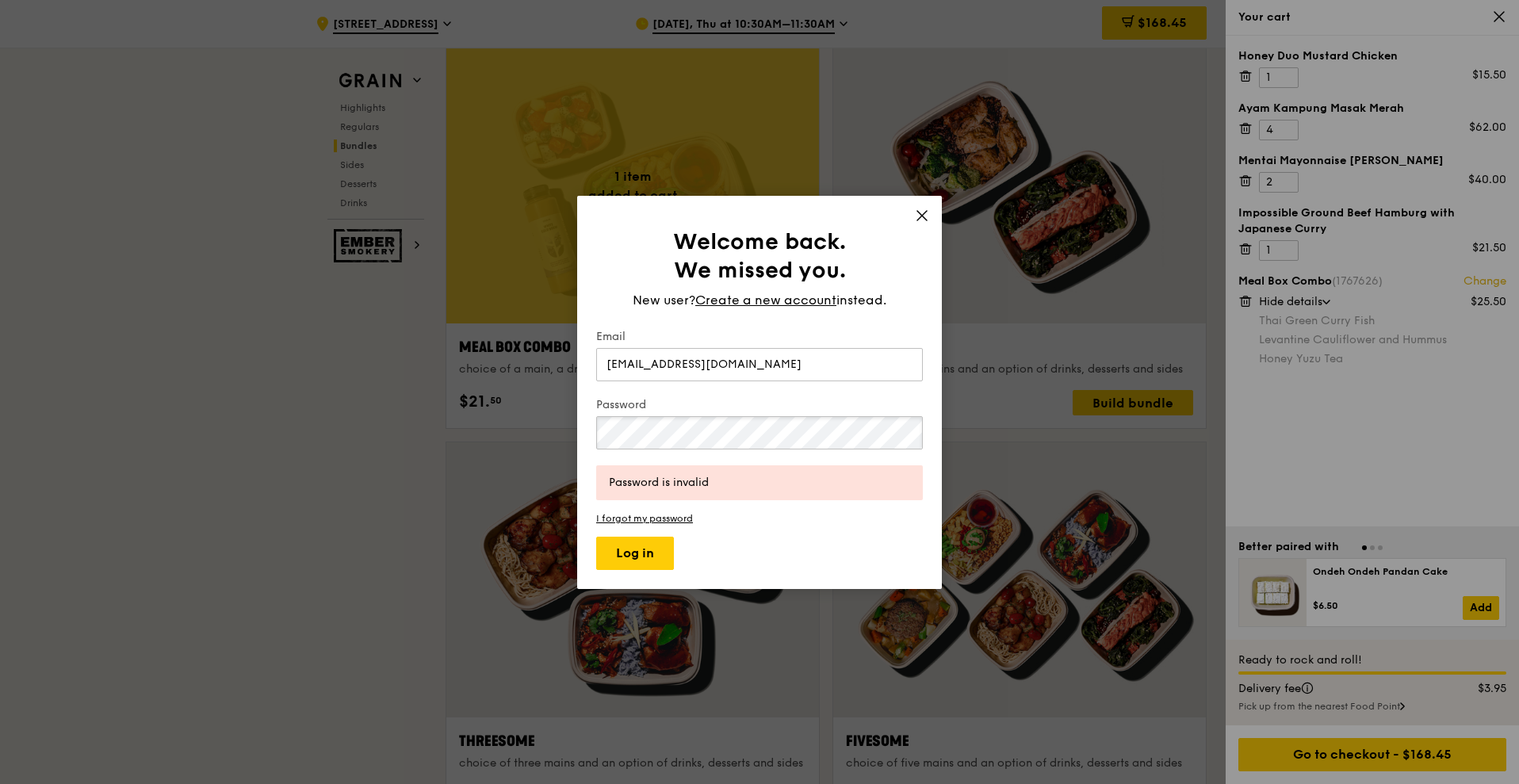
click at [596, 537] on button "Log in" at bounding box center [634, 553] width 77 height 33
click at [657, 514] on link "I forgot my password" at bounding box center [760, 518] width 327 height 11
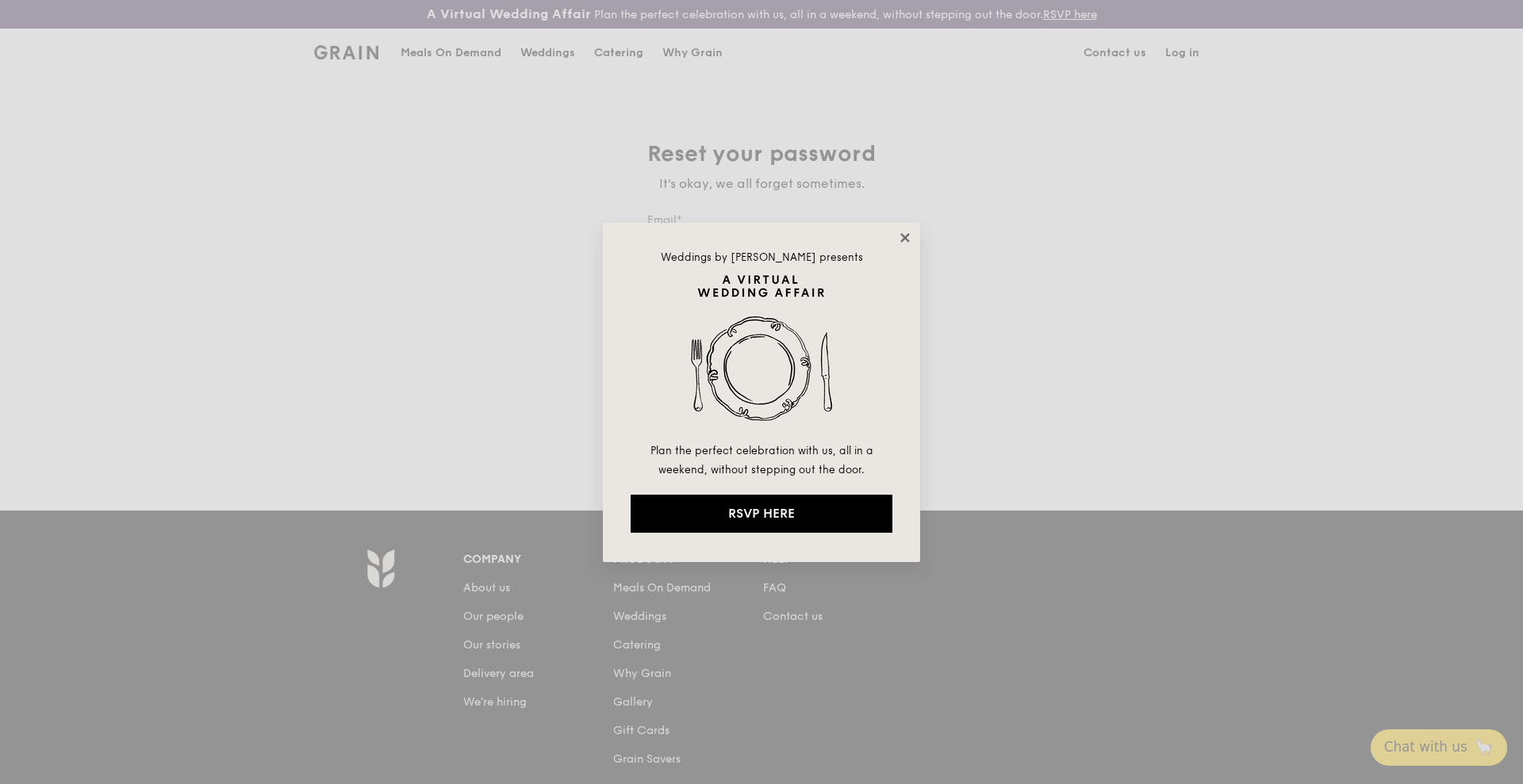
click at [904, 241] on icon at bounding box center [904, 237] width 14 height 14
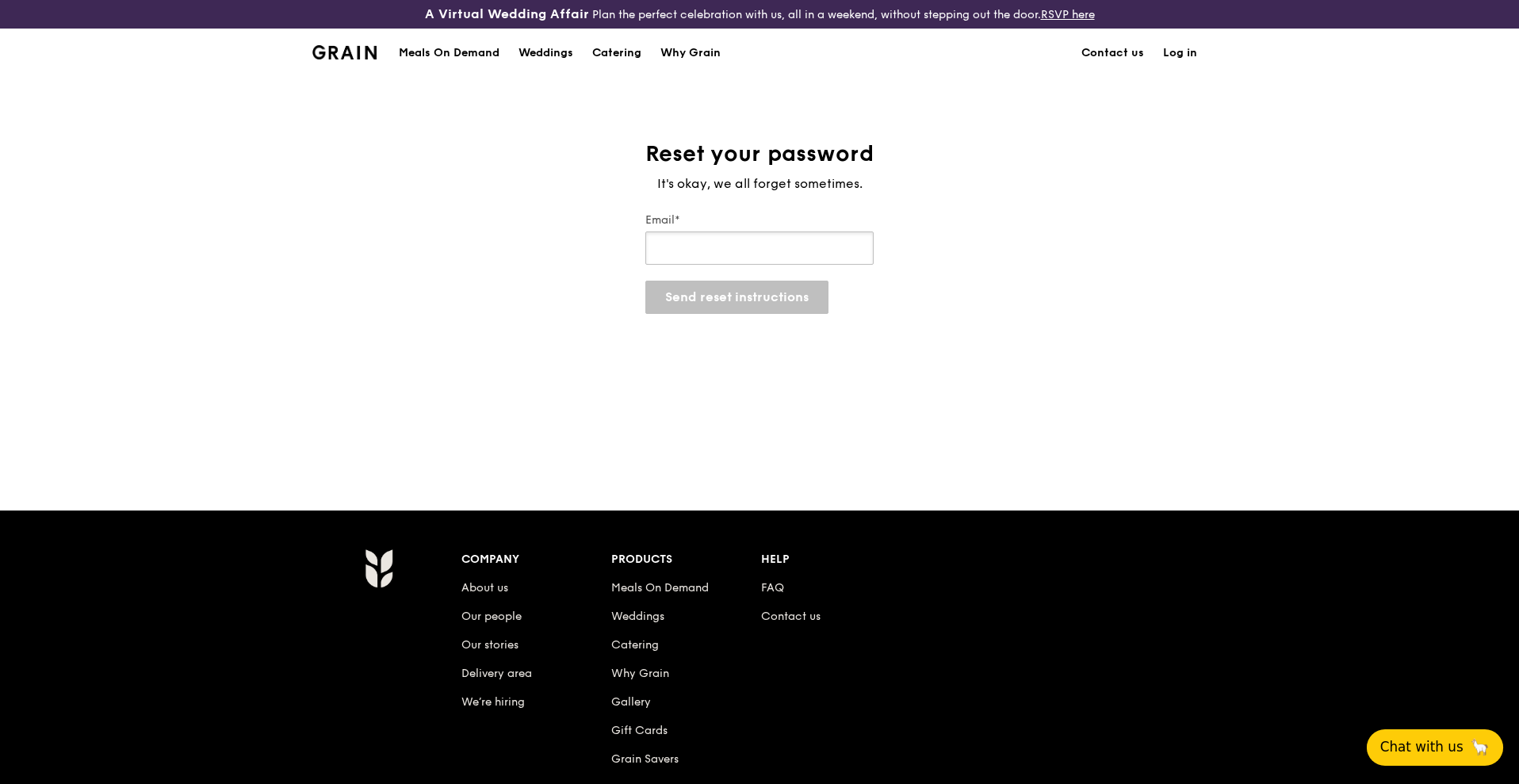
click at [766, 251] on input "Email*" at bounding box center [760, 247] width 228 height 33
type input "[EMAIL_ADDRESS][DOMAIN_NAME]"
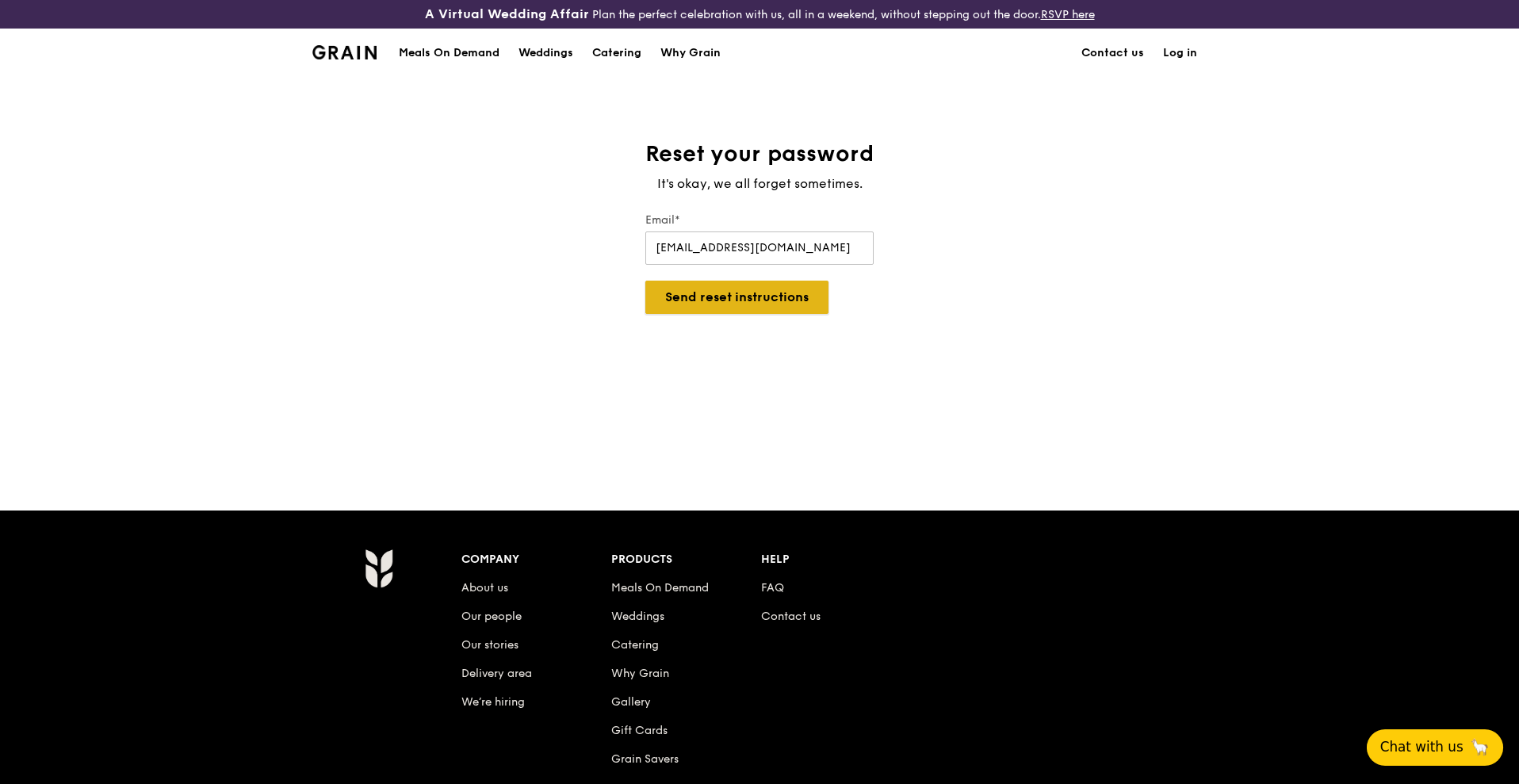
drag, startPoint x: 766, startPoint y: 263, endPoint x: 767, endPoint y: 298, distance: 35.0
click at [767, 298] on button "Send reset instructions" at bounding box center [737, 297] width 183 height 33
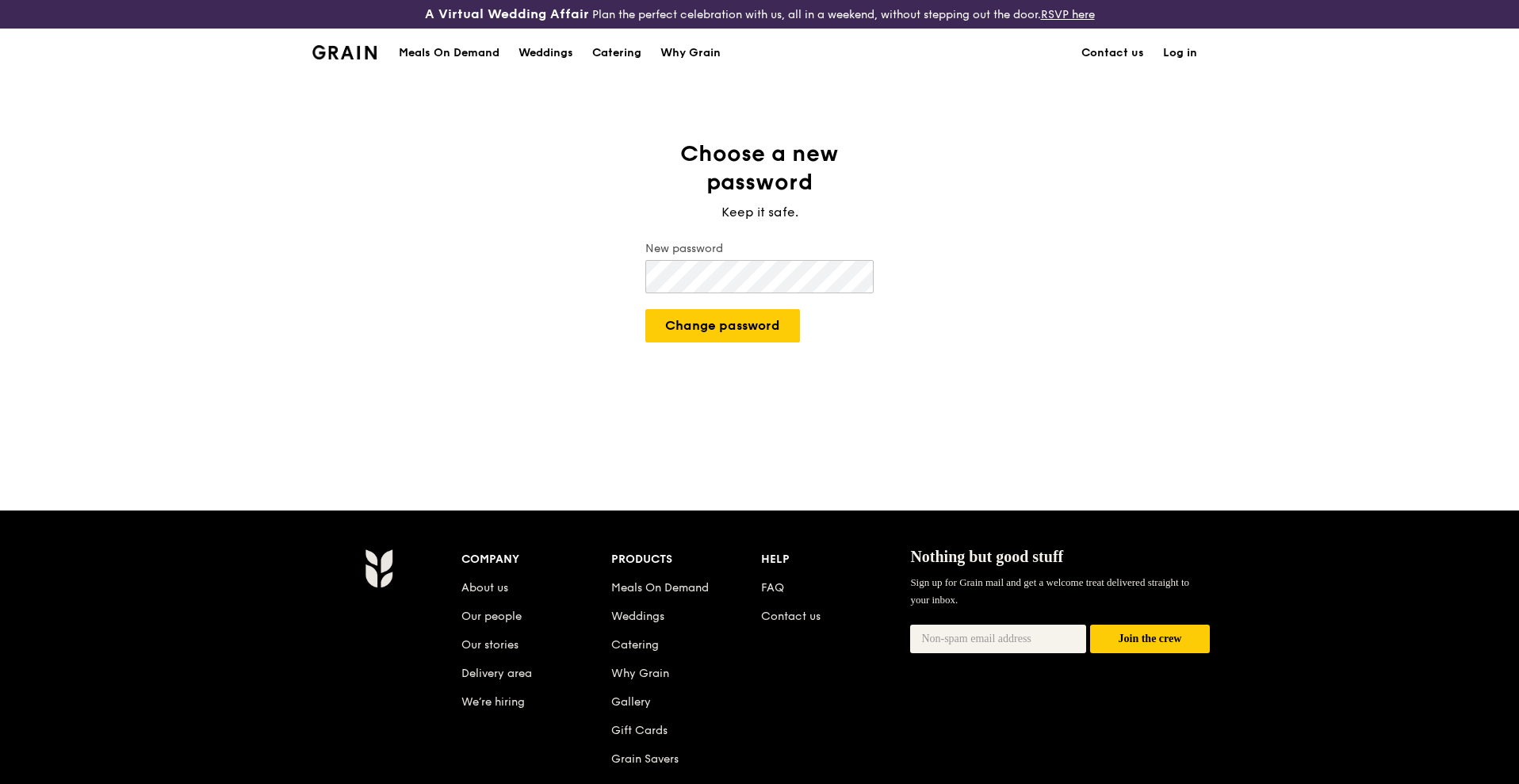
click at [646, 310] on button "Change password" at bounding box center [723, 326] width 155 height 33
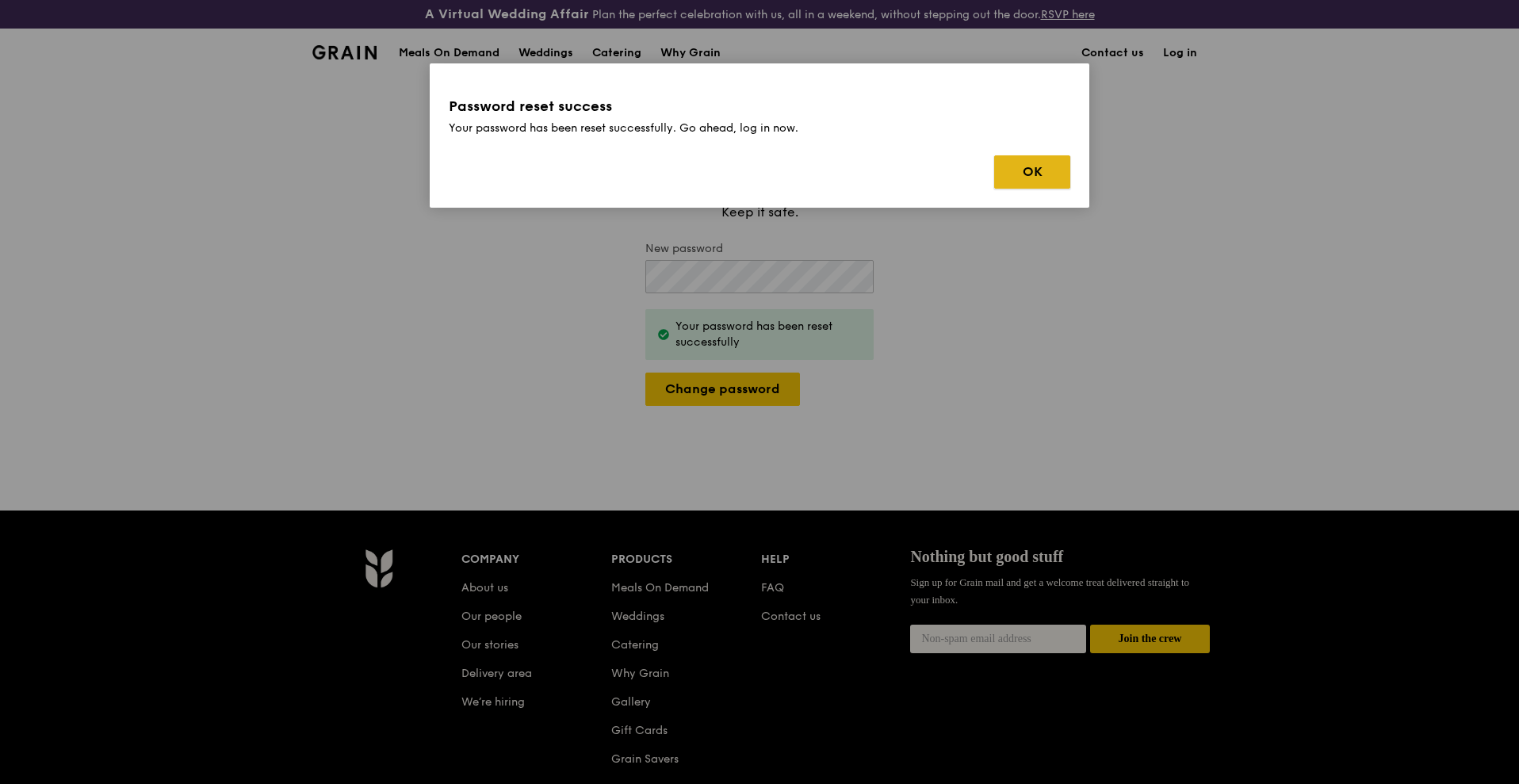
click at [1018, 171] on button "OK" at bounding box center [1032, 172] width 76 height 33
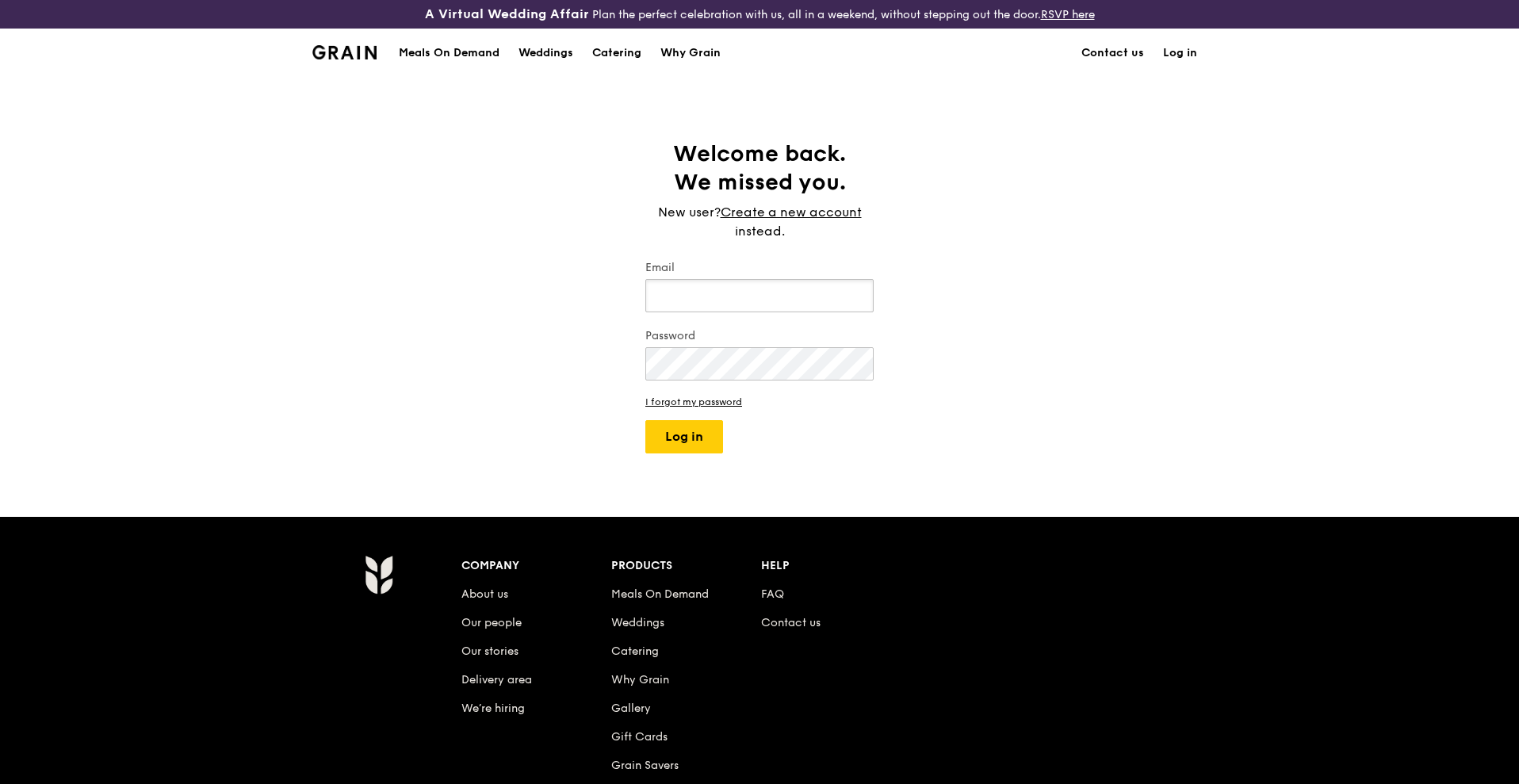
type input "w"
type input "[EMAIL_ADDRESS][DOMAIN_NAME]"
click at [646, 420] on button "Log in" at bounding box center [684, 436] width 77 height 33
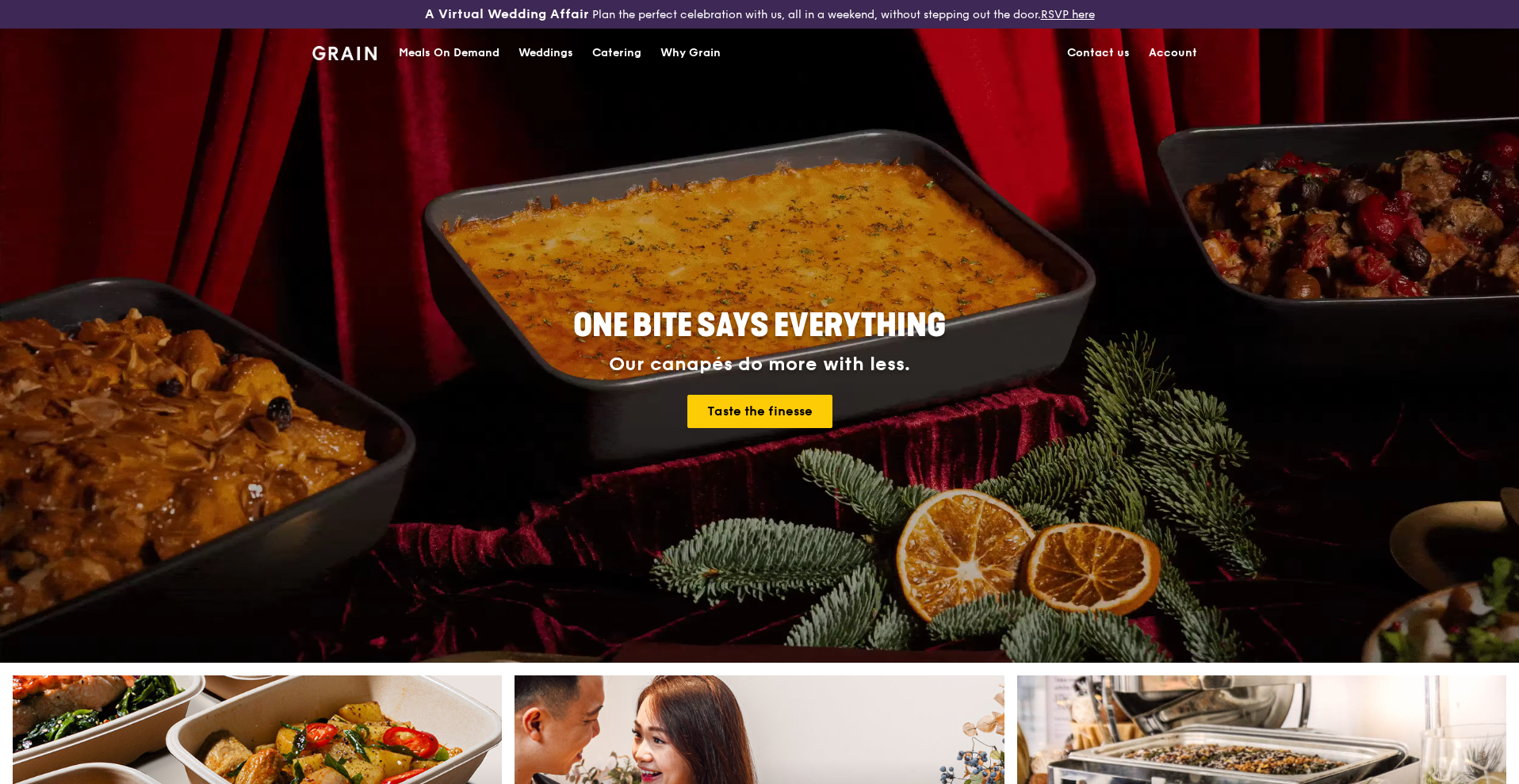
click at [485, 48] on div "Meals On Demand" at bounding box center [449, 53] width 100 height 48
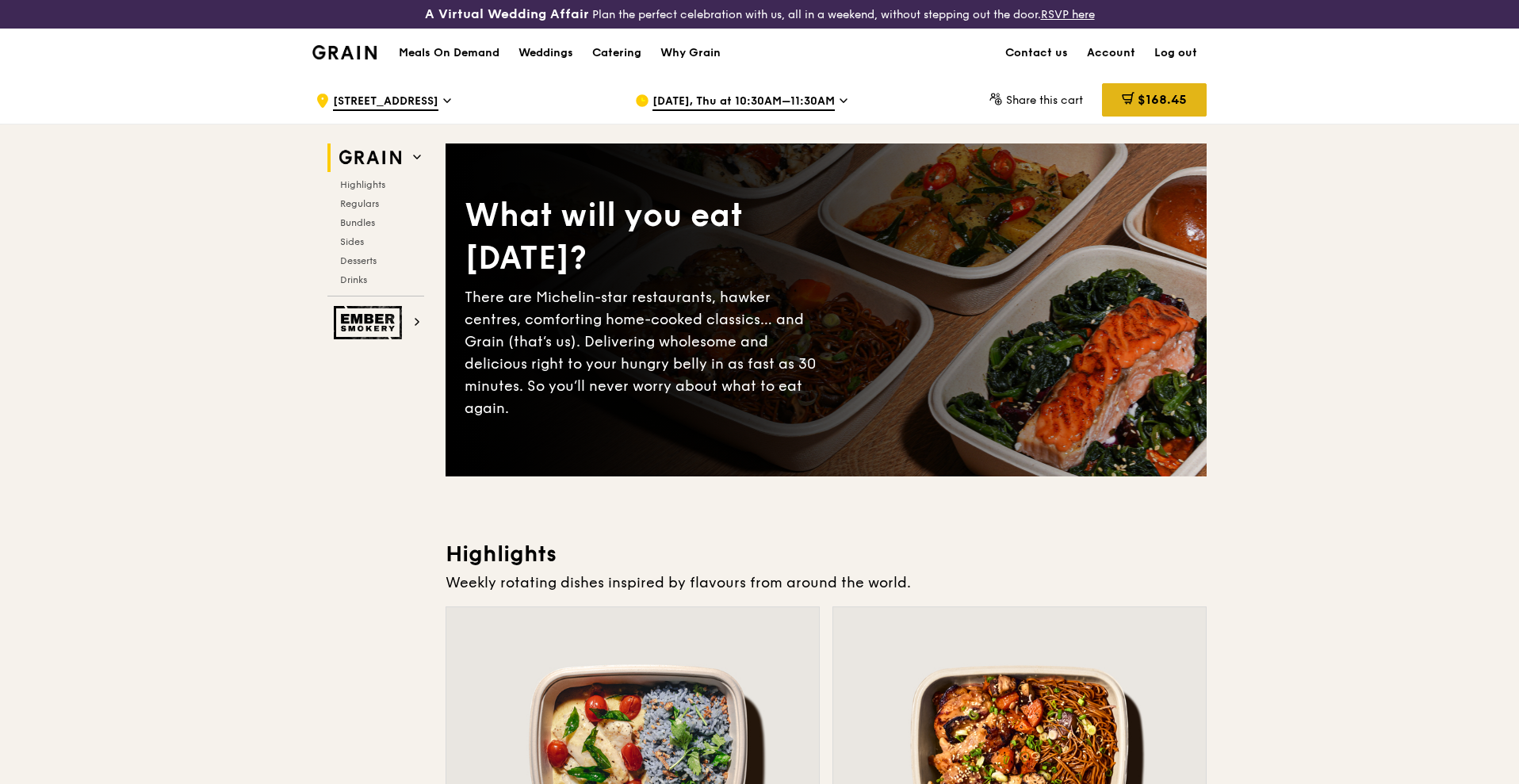
click at [1170, 94] on span "$168.45" at bounding box center [1163, 99] width 49 height 15
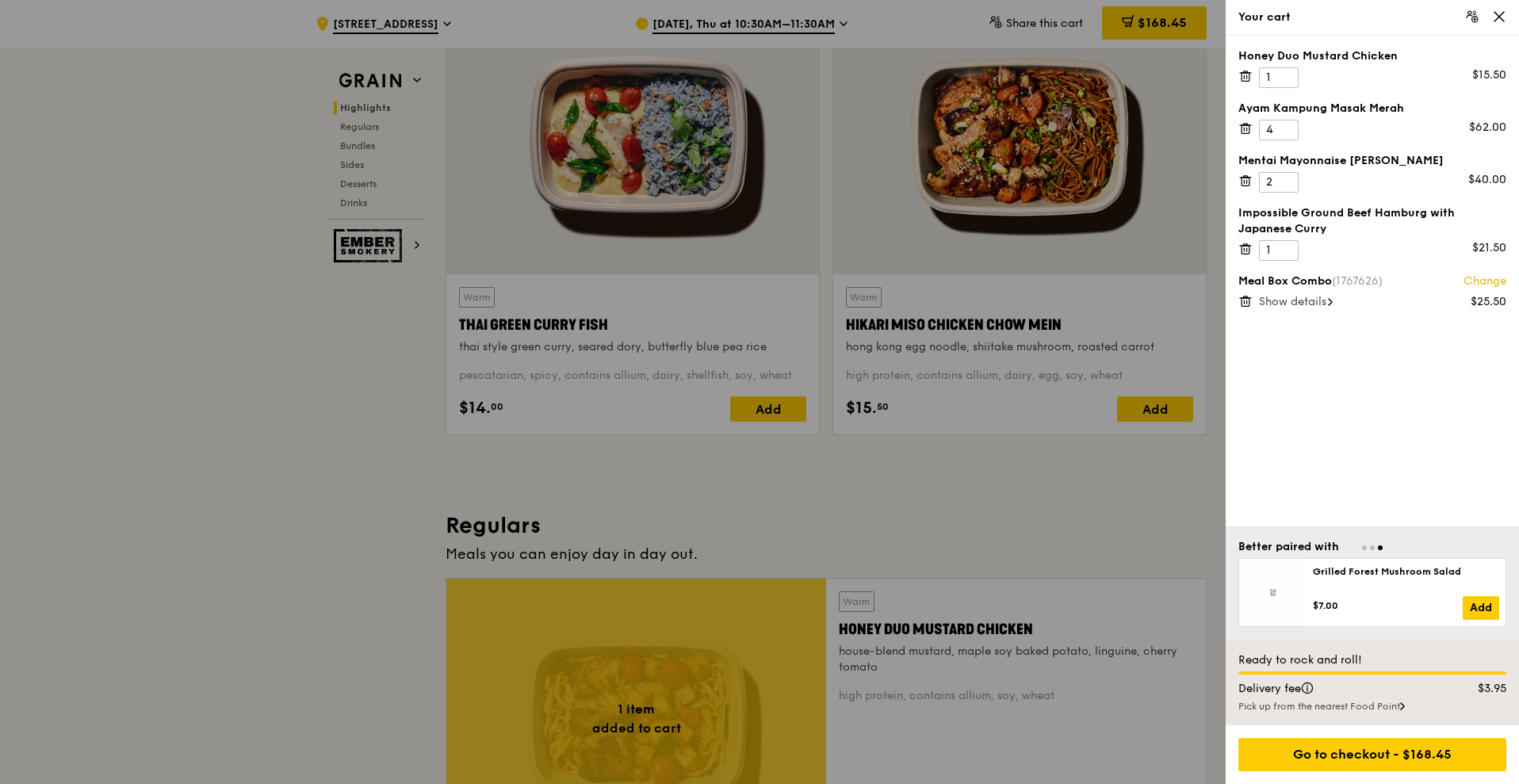
scroll to position [694, 0]
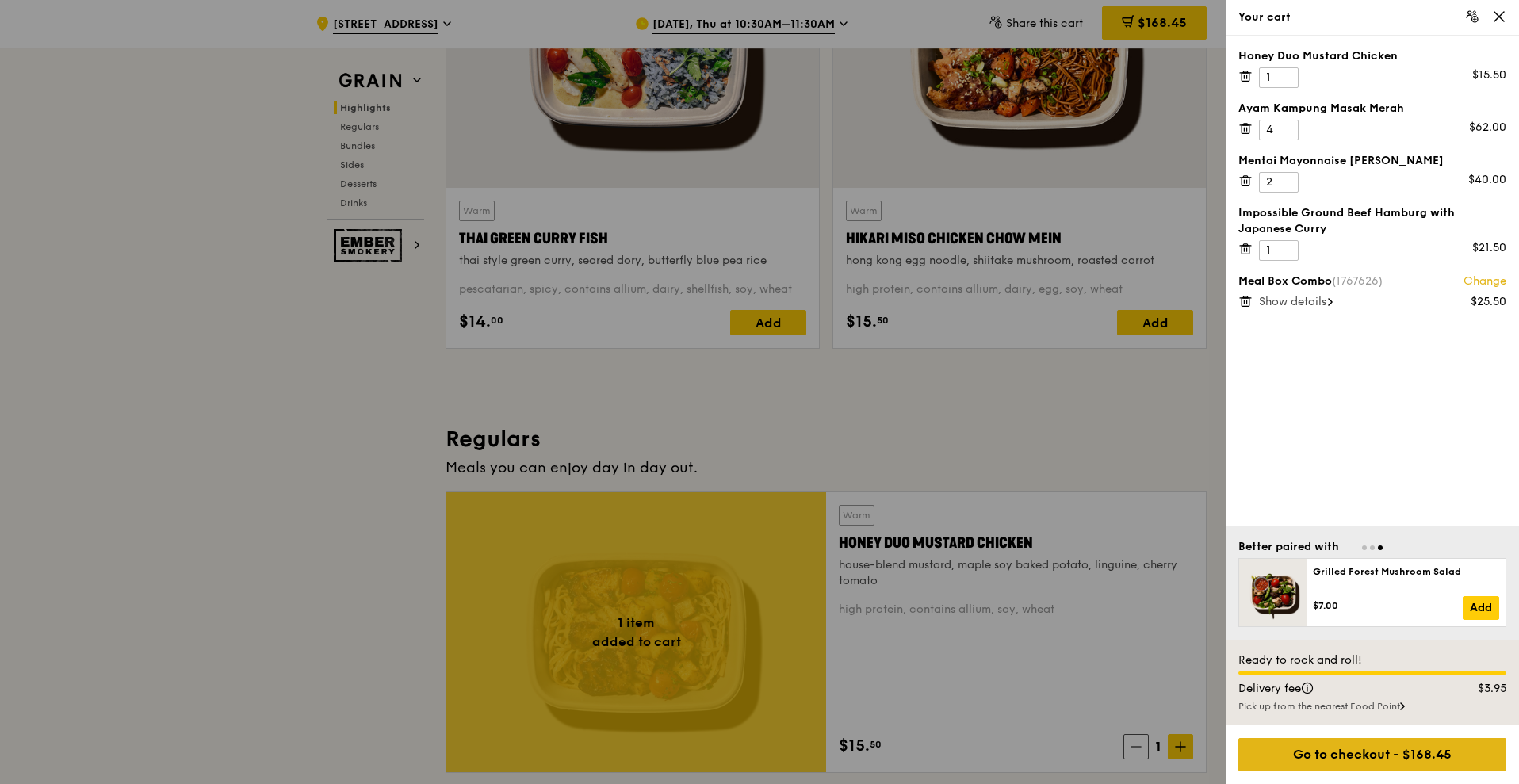
click at [1419, 765] on div "Go to checkout - $168.45" at bounding box center [1372, 754] width 268 height 33
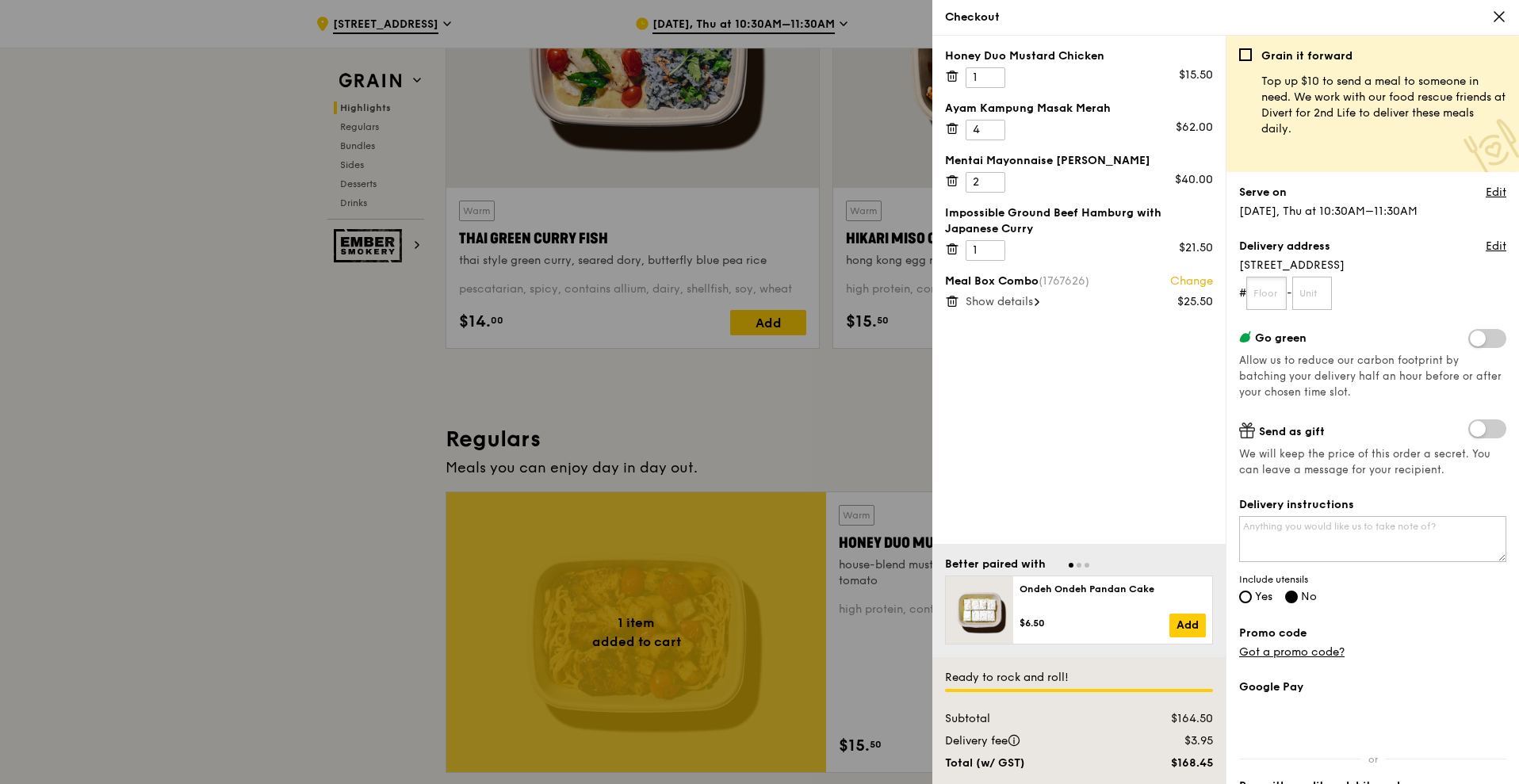
click at [1279, 295] on input "text" at bounding box center [1266, 293] width 41 height 33
type input "03"
type input "00"
click at [1273, 531] on textarea "Delivery instructions" at bounding box center [1373, 539] width 267 height 46
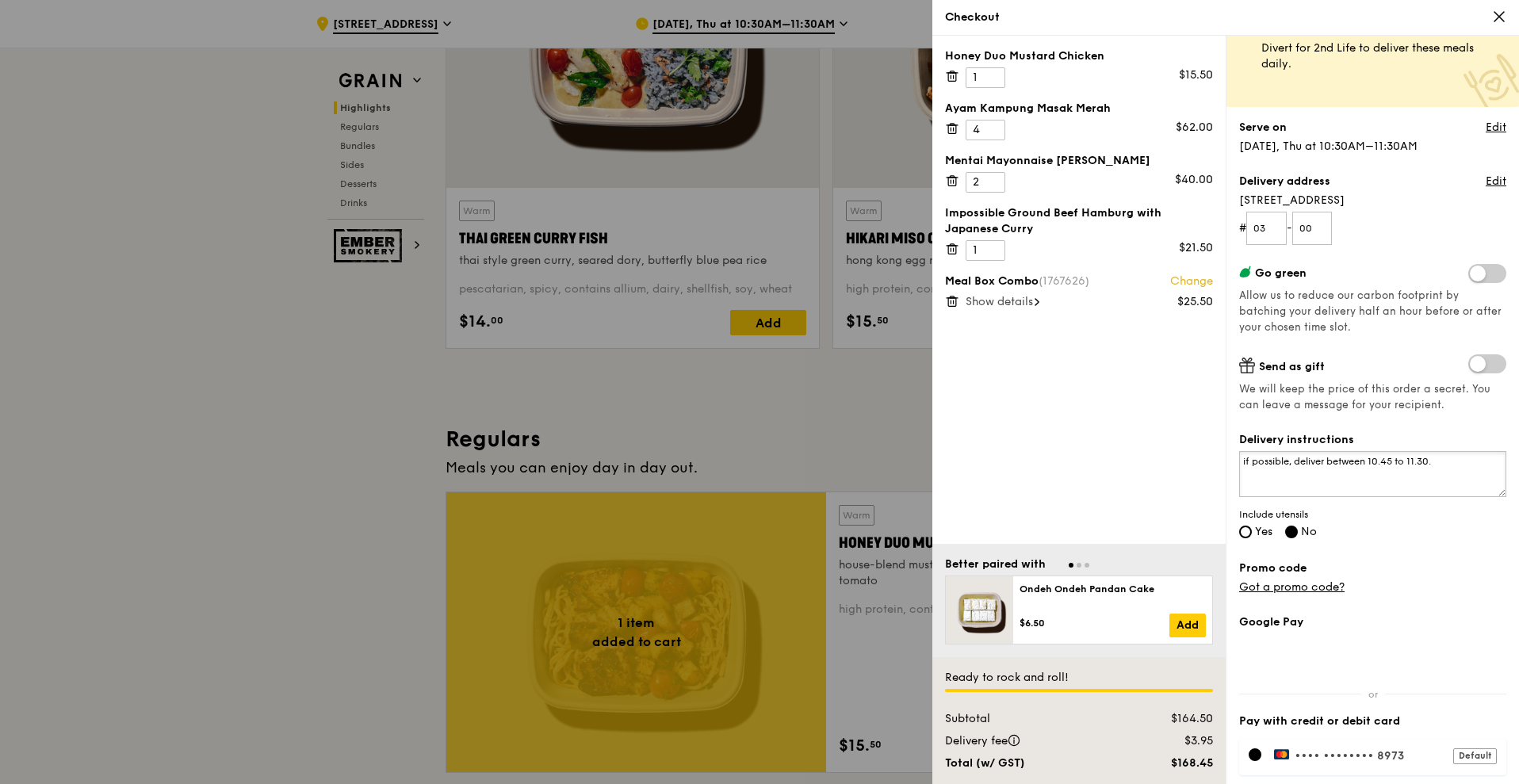
scroll to position [99, 0]
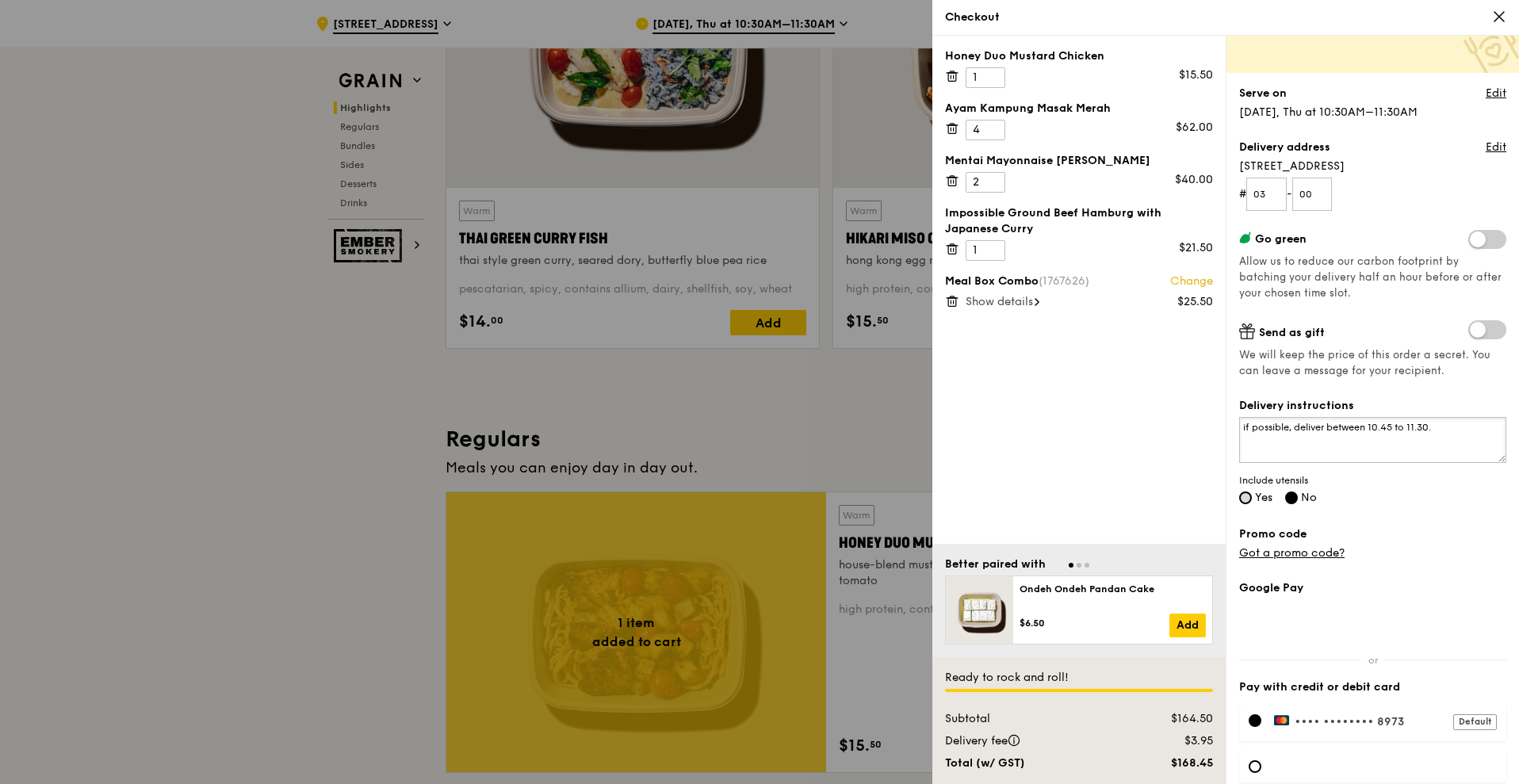
type textarea "if possible, deliver between 10.45 to 11.30."
click at [1243, 493] on input "Yes" at bounding box center [1245, 497] width 13 height 13
radio input "true"
radio input "false"
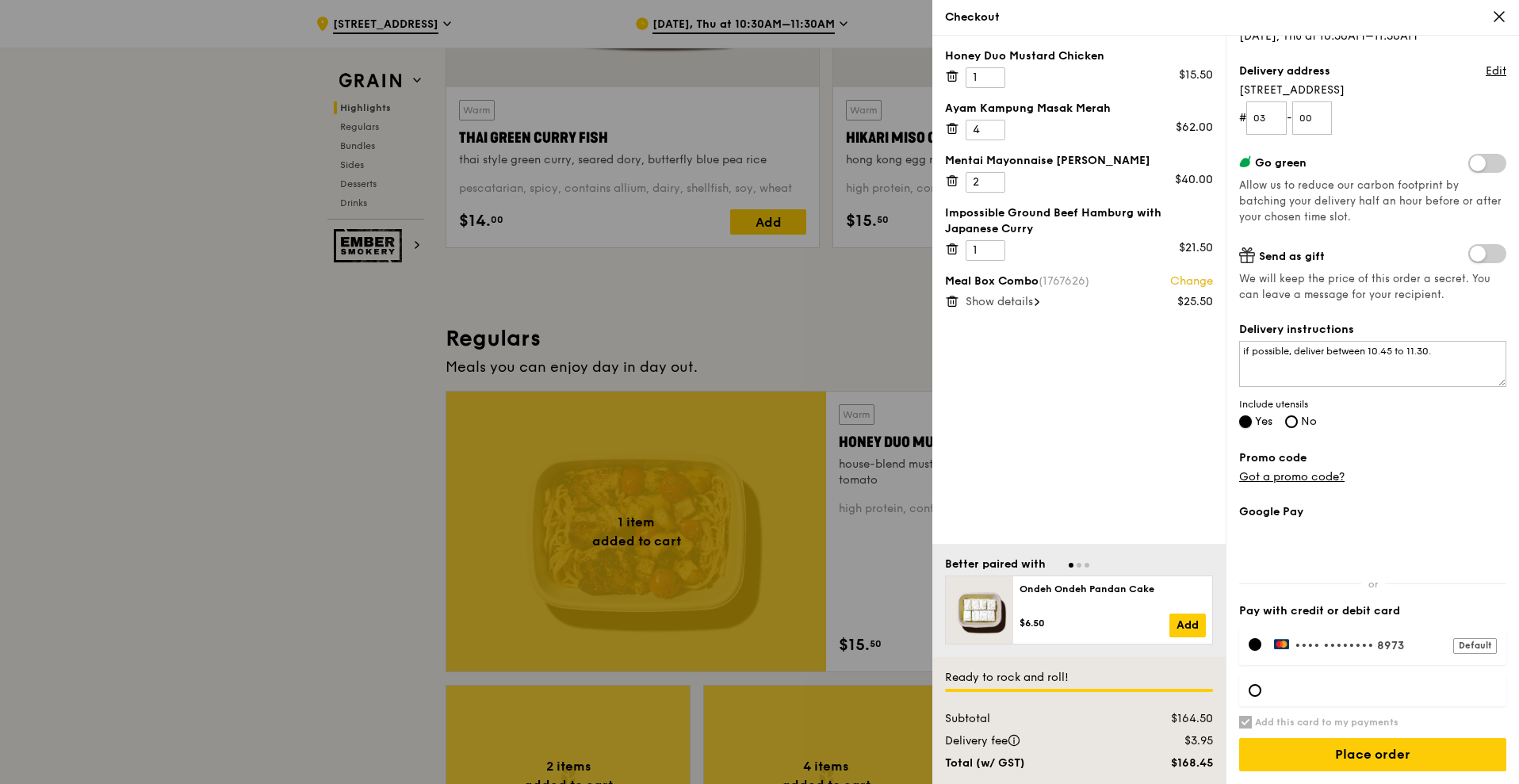
scroll to position [892, 0]
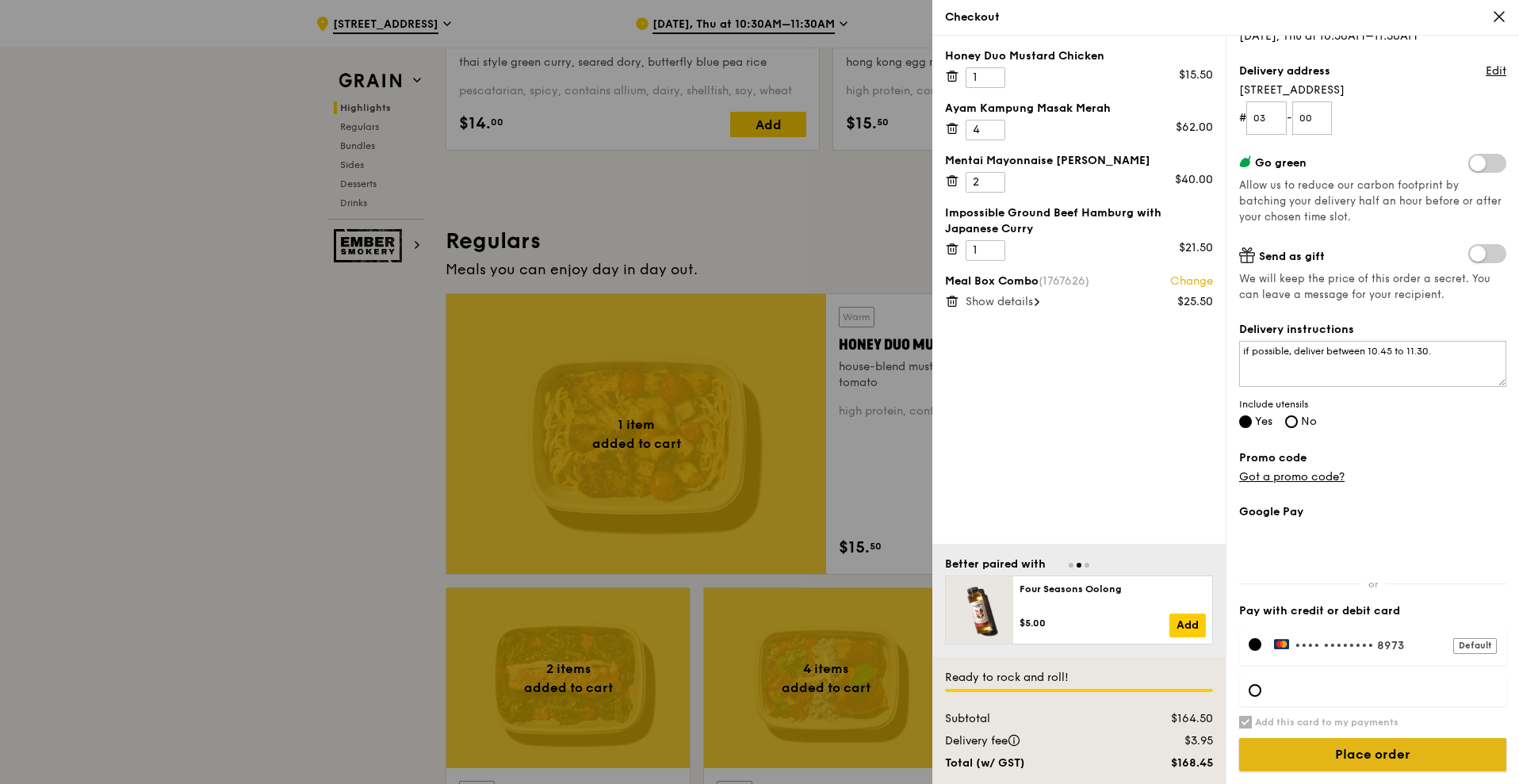
click at [1413, 766] on input "Place order" at bounding box center [1373, 754] width 267 height 33
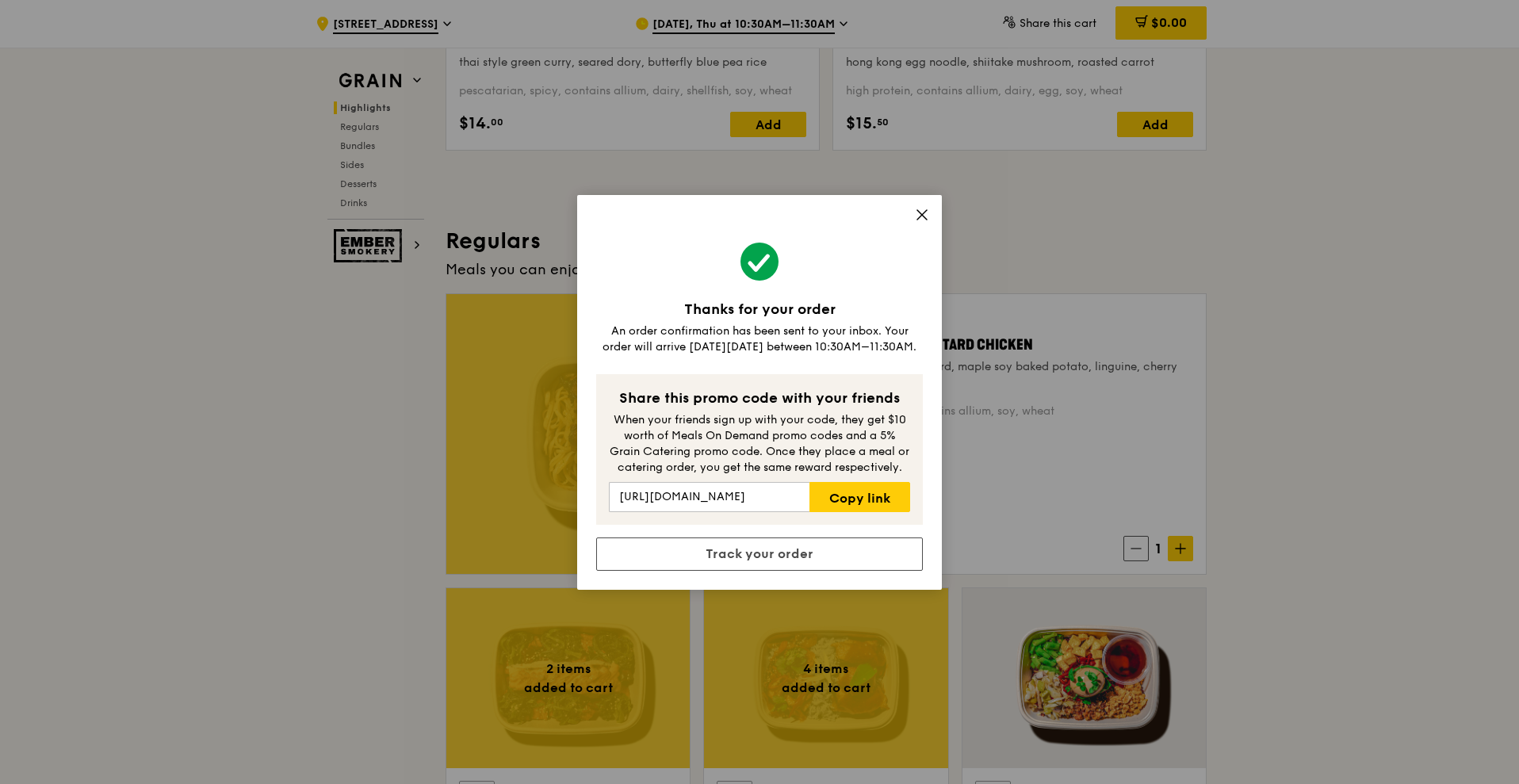
click at [919, 219] on icon at bounding box center [922, 214] width 14 height 14
